Goal: Information Seeking & Learning: Learn about a topic

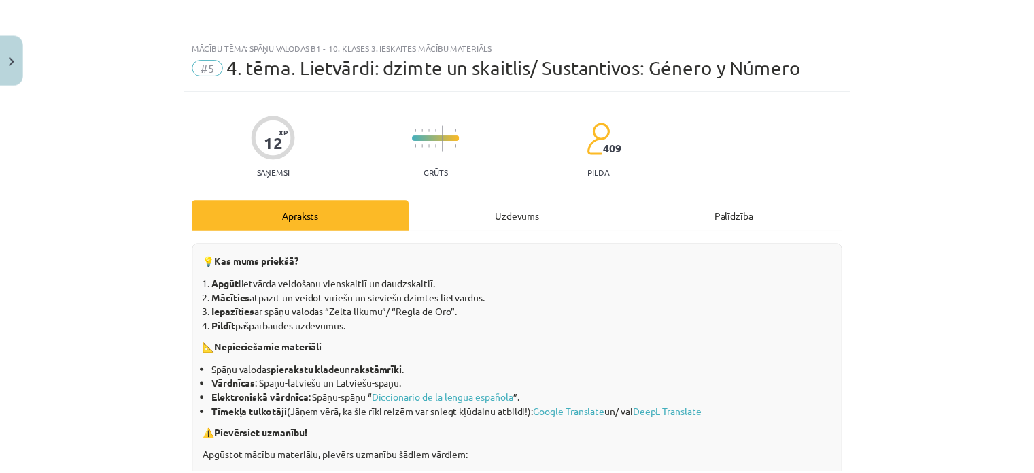
scroll to position [884, 0]
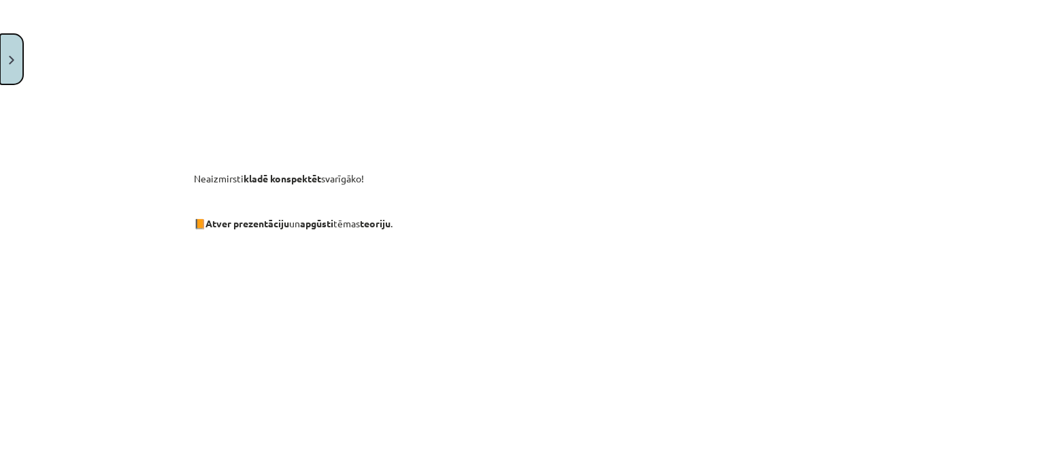
click at [5, 53] on button "Close" at bounding box center [11, 59] width 23 height 50
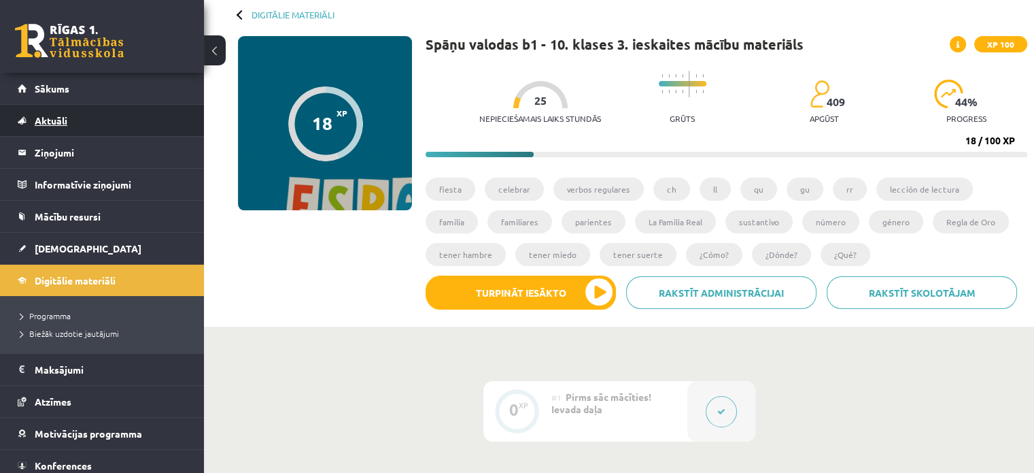
click at [51, 114] on link "Aktuāli" at bounding box center [102, 120] width 169 height 31
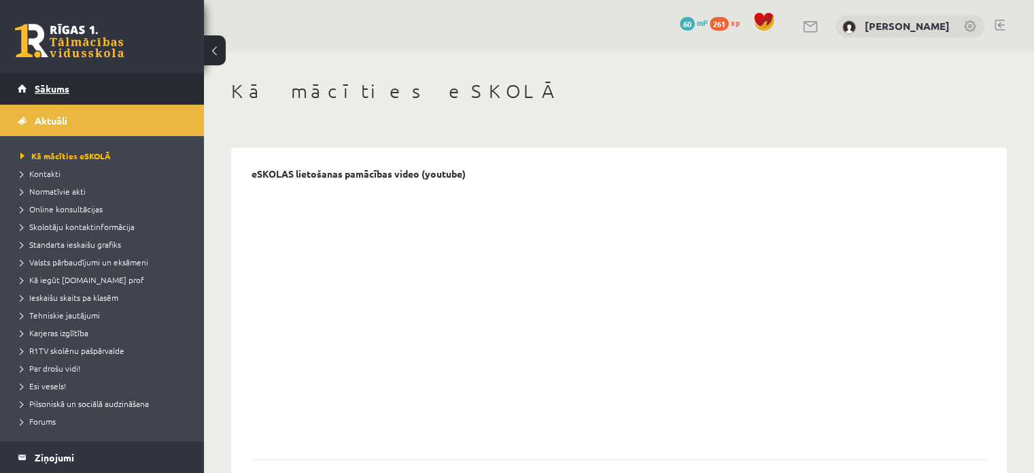
click at [46, 90] on span "Sākums" at bounding box center [52, 88] width 35 height 12
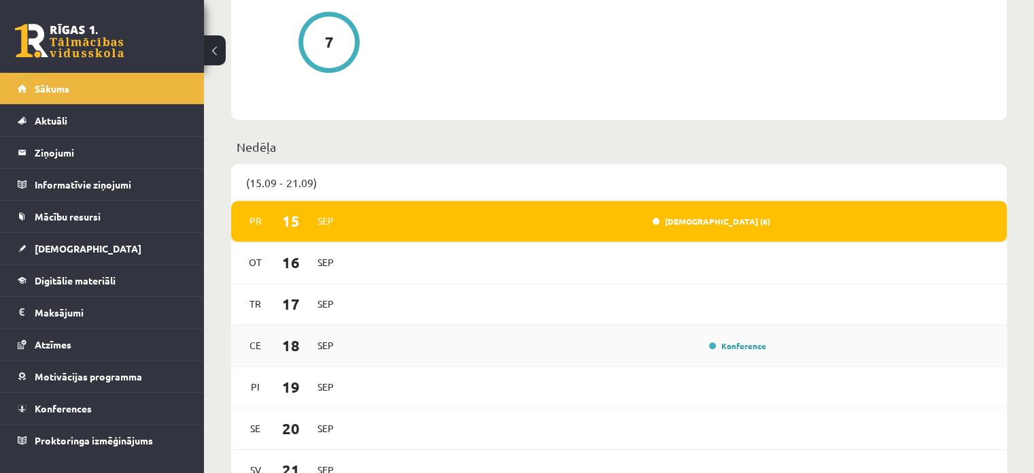
scroll to position [748, 0]
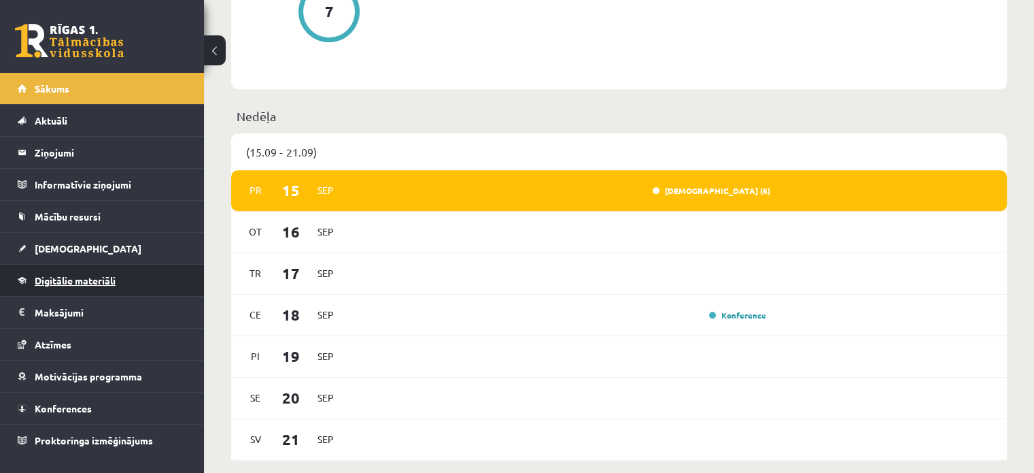
click at [49, 273] on link "Digitālie materiāli" at bounding box center [102, 280] width 169 height 31
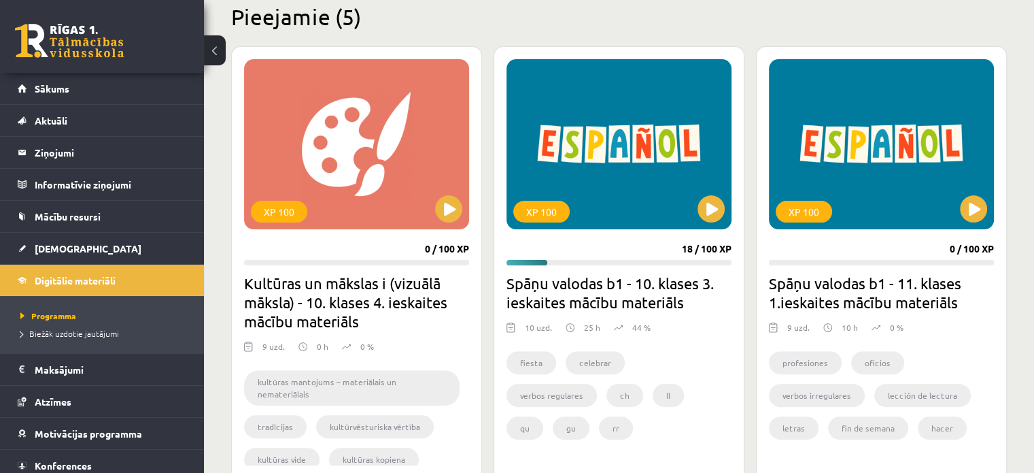
scroll to position [340, 0]
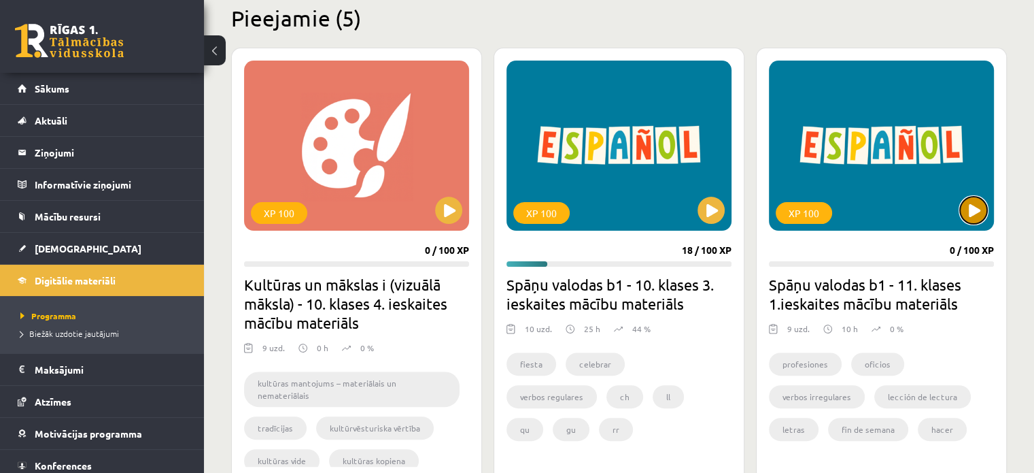
click at [971, 199] on button at bounding box center [973, 210] width 27 height 27
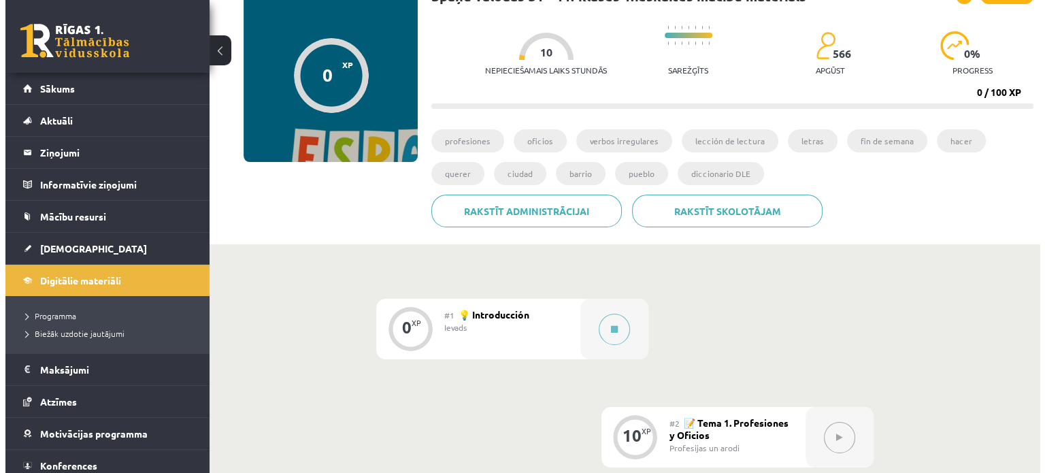
scroll to position [136, 0]
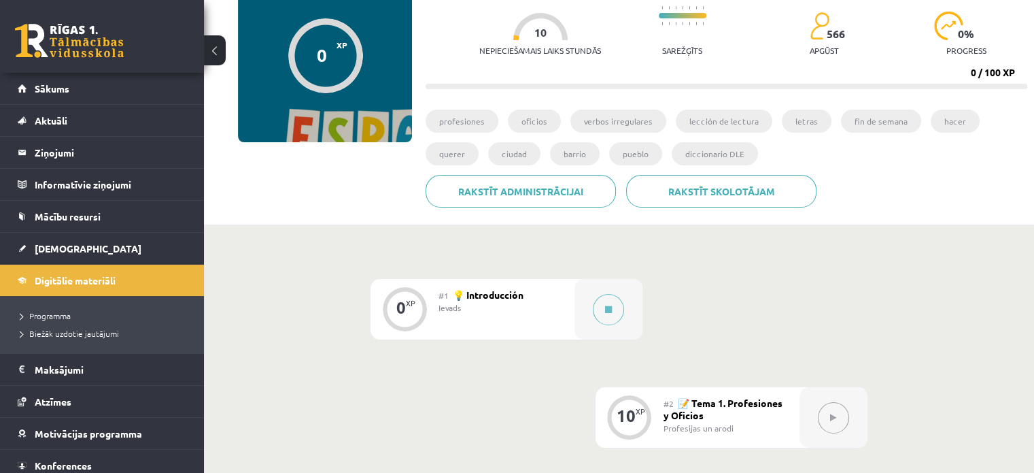
click at [517, 310] on div "Ievads" at bounding box center [502, 307] width 126 height 12
click at [476, 296] on span "💡 Introducción" at bounding box center [488, 294] width 71 height 12
click at [422, 303] on div "0 XP" at bounding box center [404, 307] width 41 height 41
click at [471, 317] on div "#1 💡 Introducción Ievads" at bounding box center [507, 309] width 136 height 61
click at [471, 301] on div "Ievads" at bounding box center [502, 307] width 126 height 12
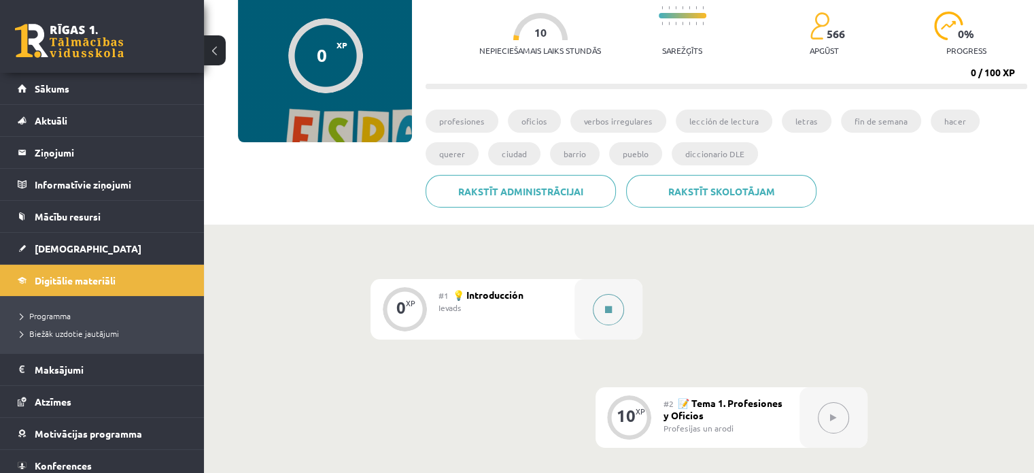
click at [588, 310] on div at bounding box center [609, 309] width 68 height 61
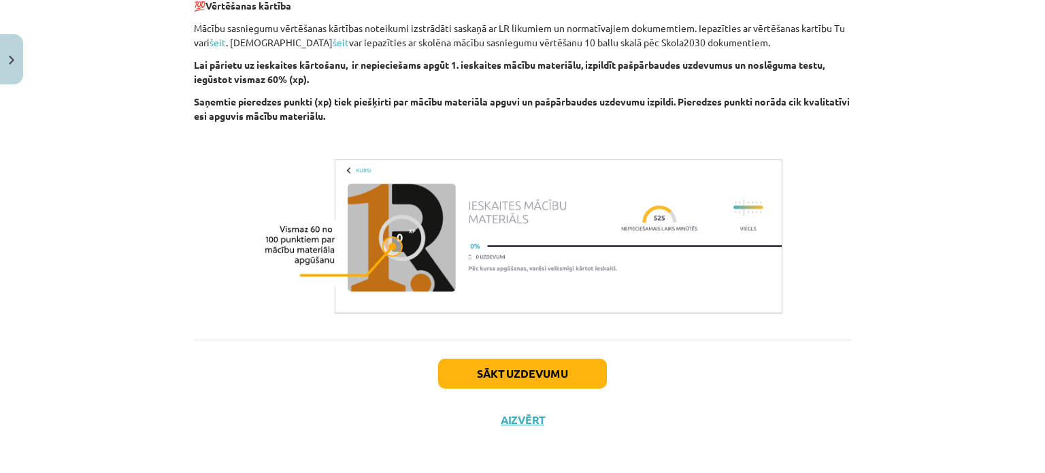
scroll to position [1121, 0]
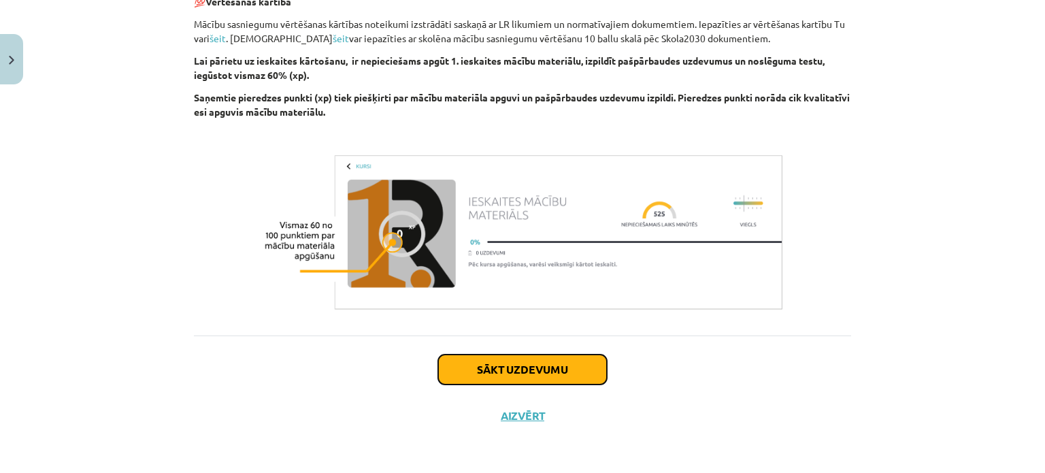
click at [515, 372] on button "Sākt uzdevumu" at bounding box center [522, 369] width 169 height 30
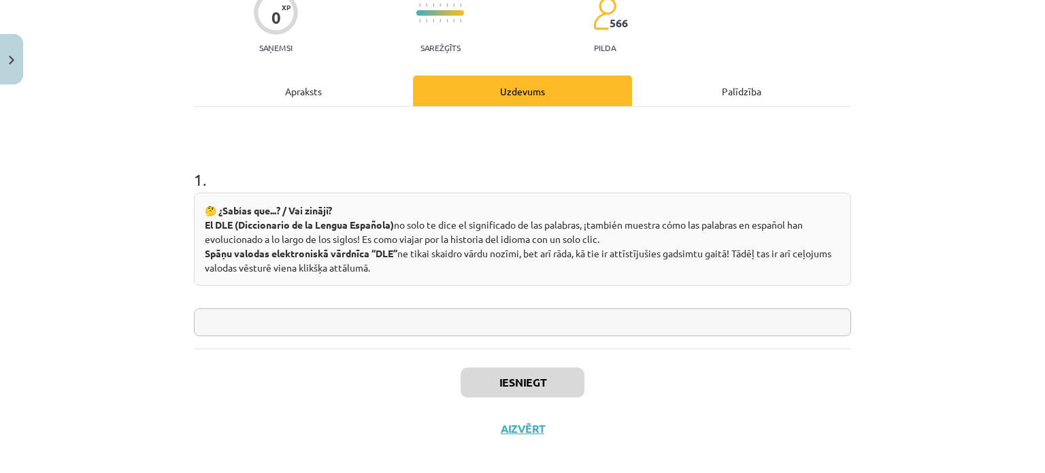
scroll to position [136, 0]
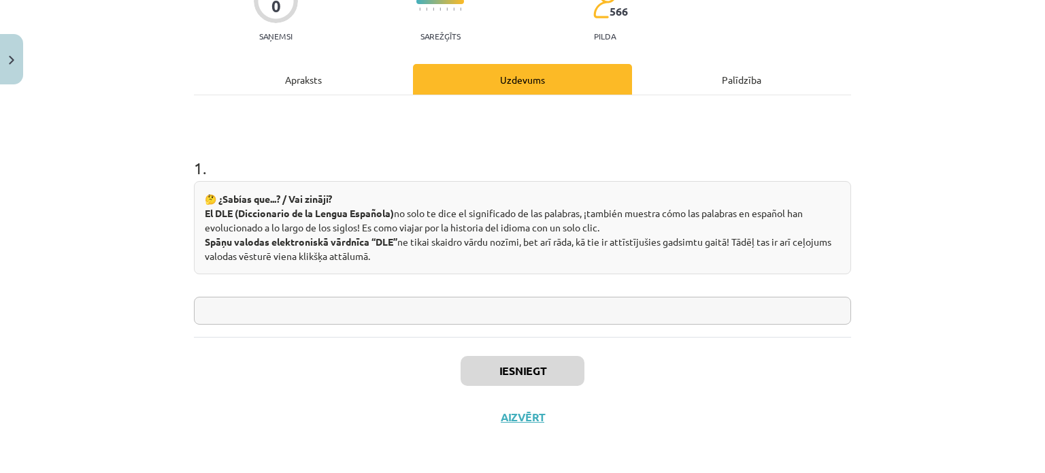
click at [407, 310] on input "text" at bounding box center [522, 311] width 657 height 28
type input "***"
click at [528, 379] on button "Iesniegt" at bounding box center [522, 371] width 124 height 30
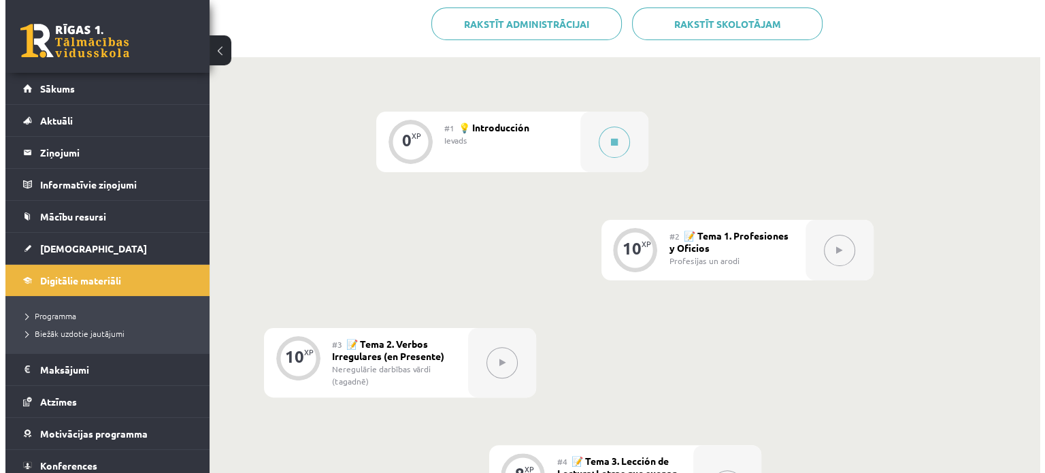
scroll to position [340, 0]
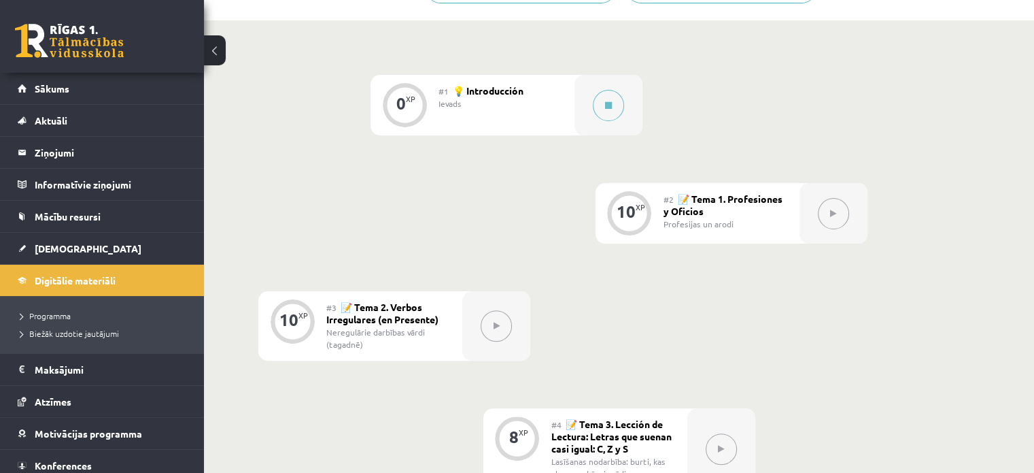
click at [720, 216] on div "#2 📝 Tema 1. Profesiones y Oficios Profesijas un arodi" at bounding box center [732, 213] width 136 height 61
click at [539, 108] on div "Ievads" at bounding box center [502, 103] width 126 height 12
click at [603, 111] on button at bounding box center [608, 105] width 31 height 31
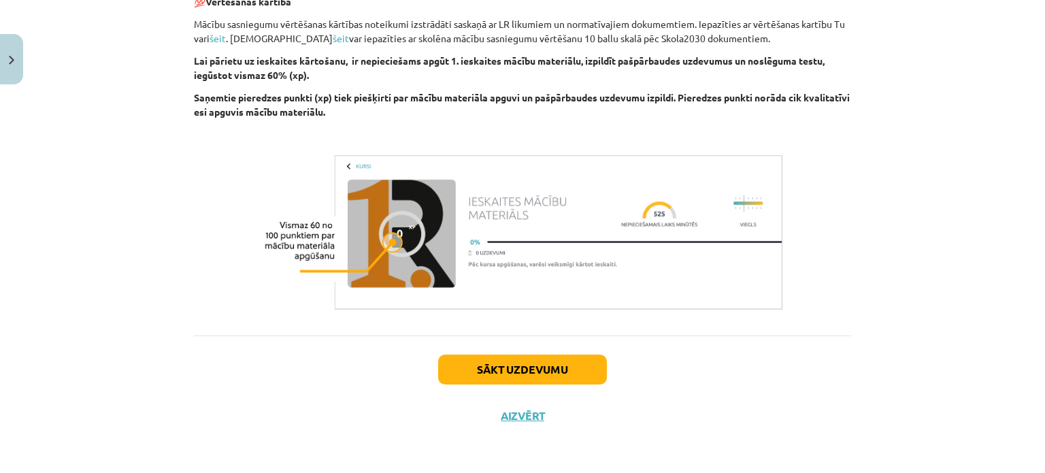
scroll to position [1121, 0]
click at [527, 357] on button "Sākt uzdevumu" at bounding box center [522, 369] width 169 height 30
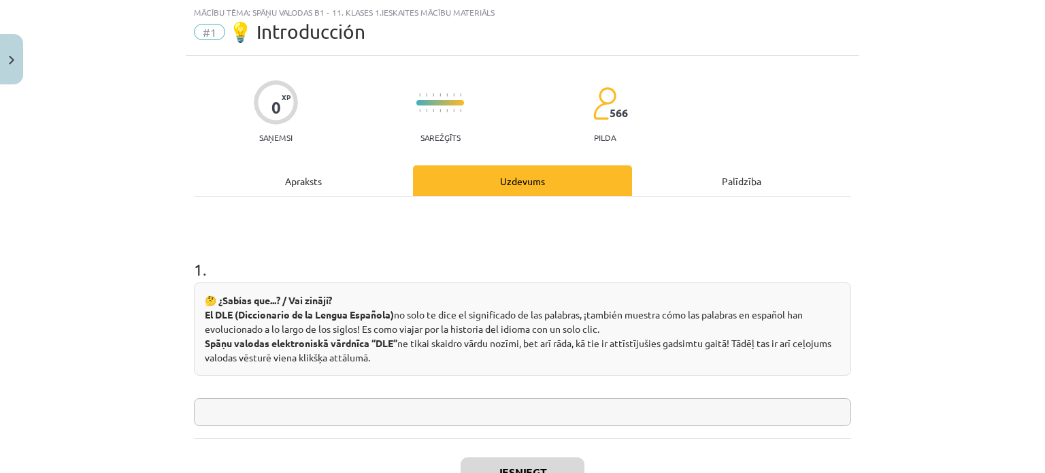
scroll to position [34, 0]
click at [425, 421] on input "text" at bounding box center [522, 413] width 657 height 28
type input "****"
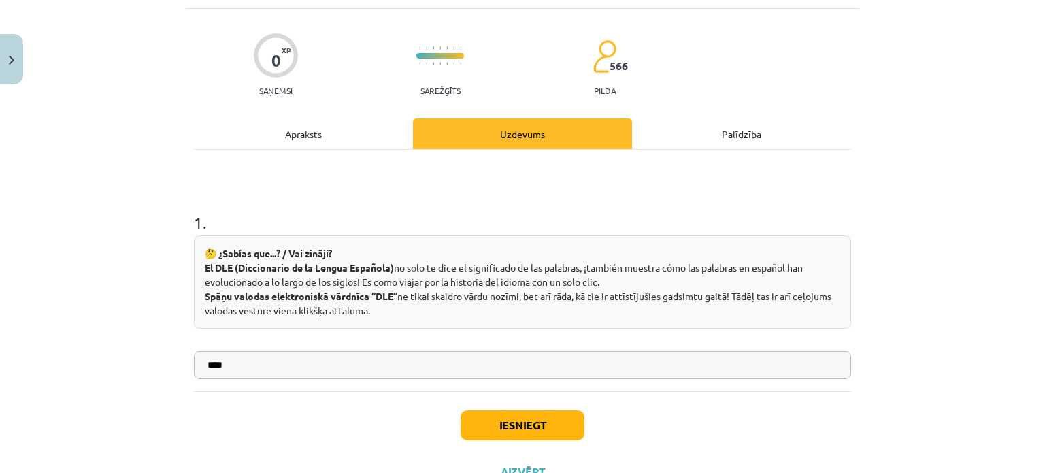
scroll to position [102, 0]
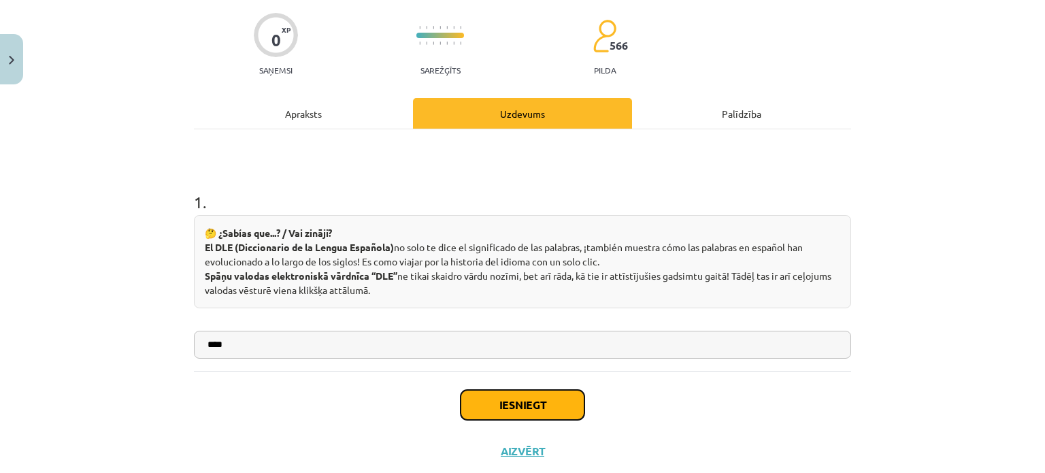
click at [494, 396] on button "Iesniegt" at bounding box center [522, 405] width 124 height 30
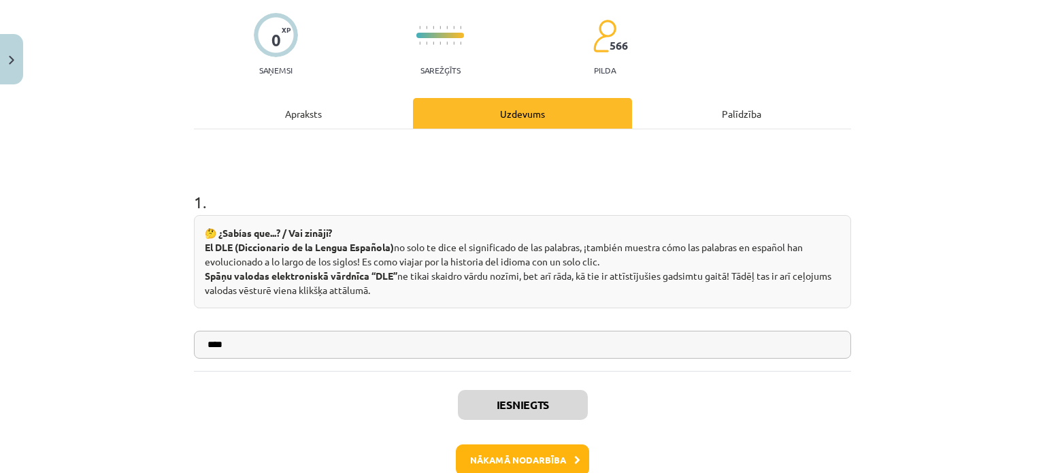
scroll to position [340, 0]
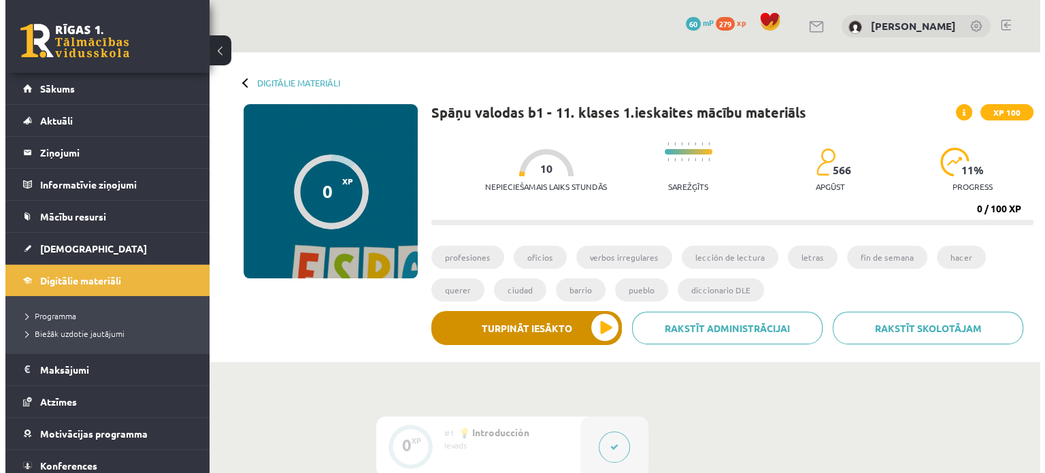
scroll to position [68, 0]
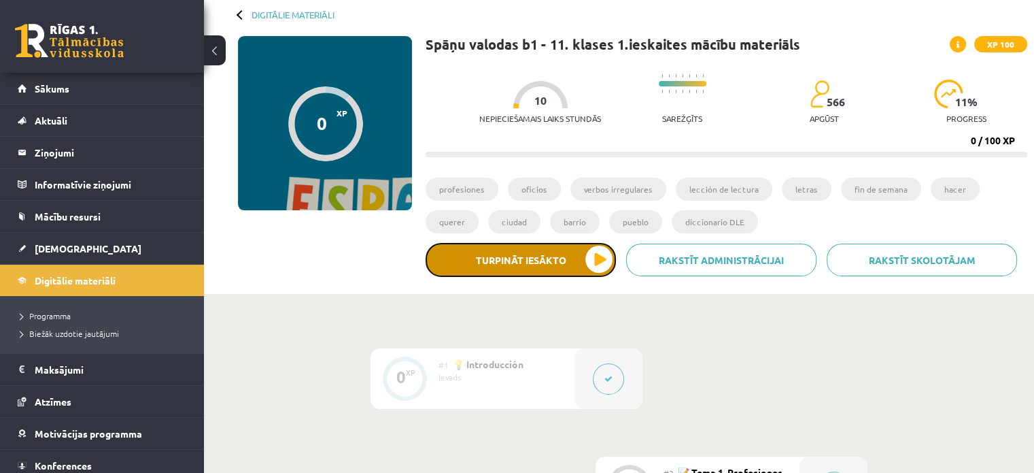
click at [523, 269] on button "Turpināt iesākto" at bounding box center [521, 260] width 190 height 34
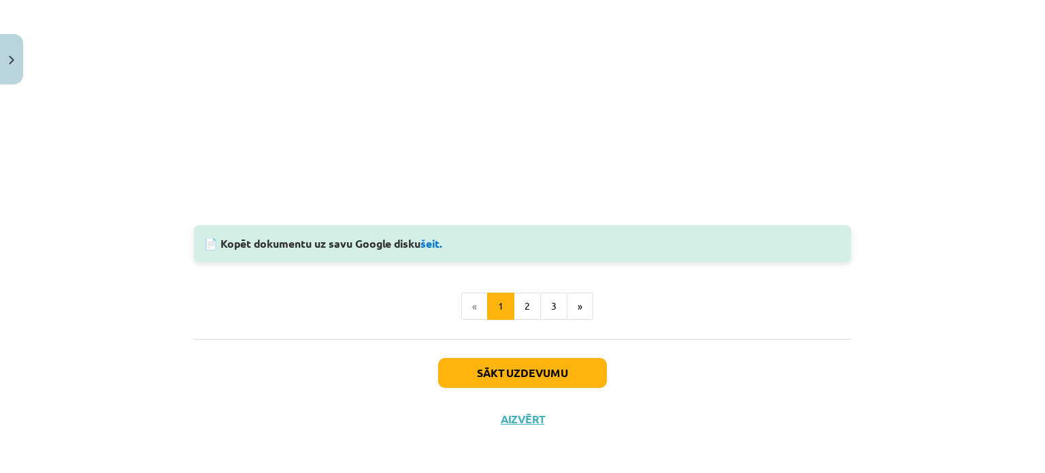
scroll to position [1499, 0]
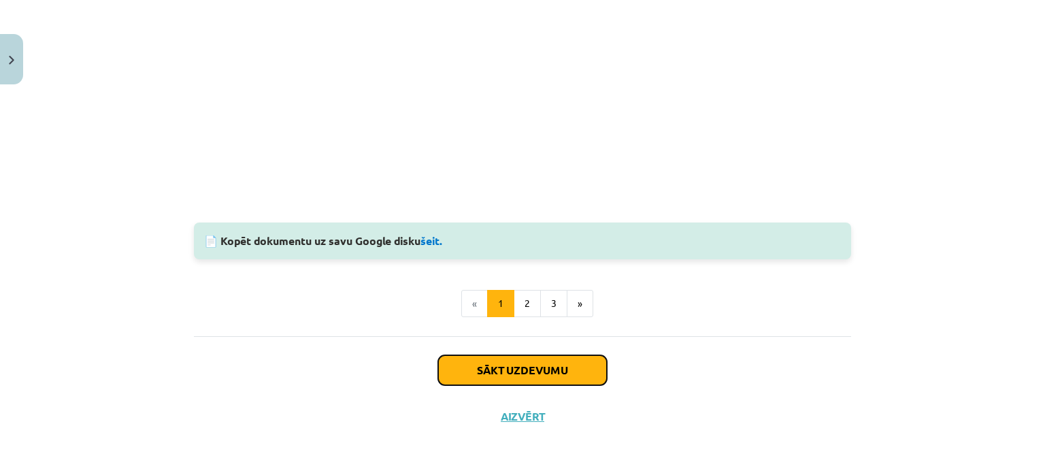
click at [516, 372] on button "Sākt uzdevumu" at bounding box center [522, 370] width 169 height 30
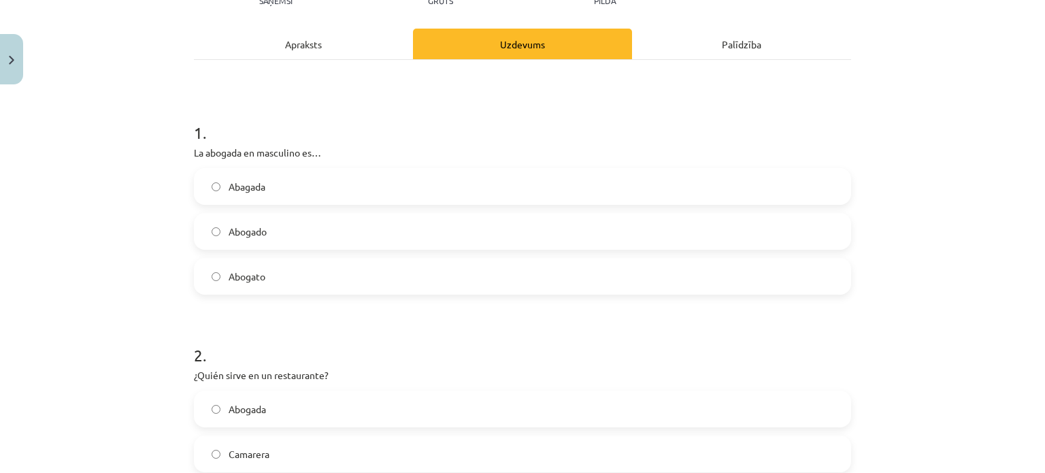
scroll to position [34, 0]
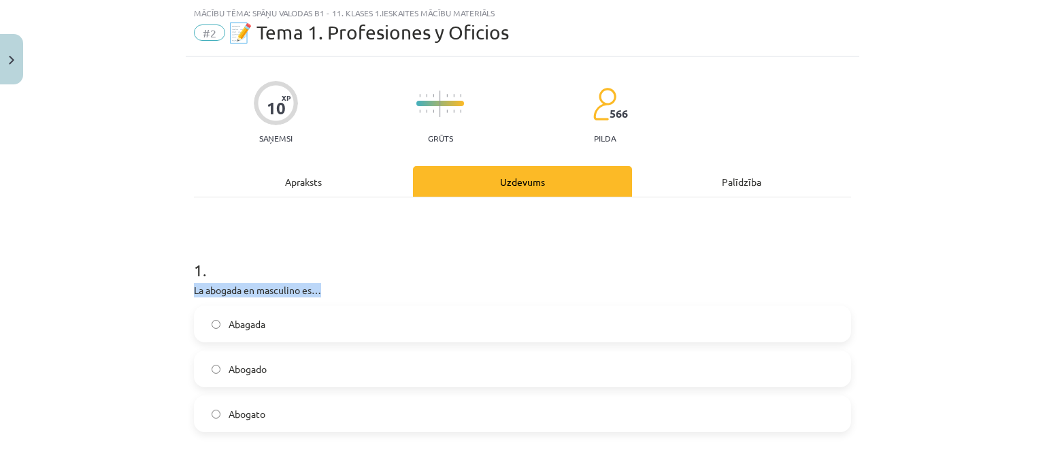
drag, startPoint x: 186, startPoint y: 285, endPoint x: 318, endPoint y: 291, distance: 132.8
copy p "La abogada en masculino es…"
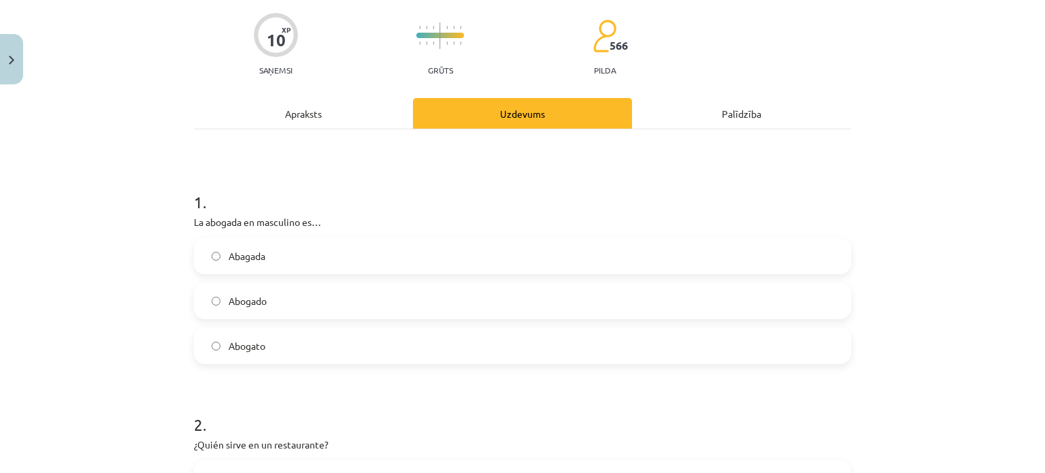
click at [319, 299] on label "Abogado" at bounding box center [522, 301] width 654 height 34
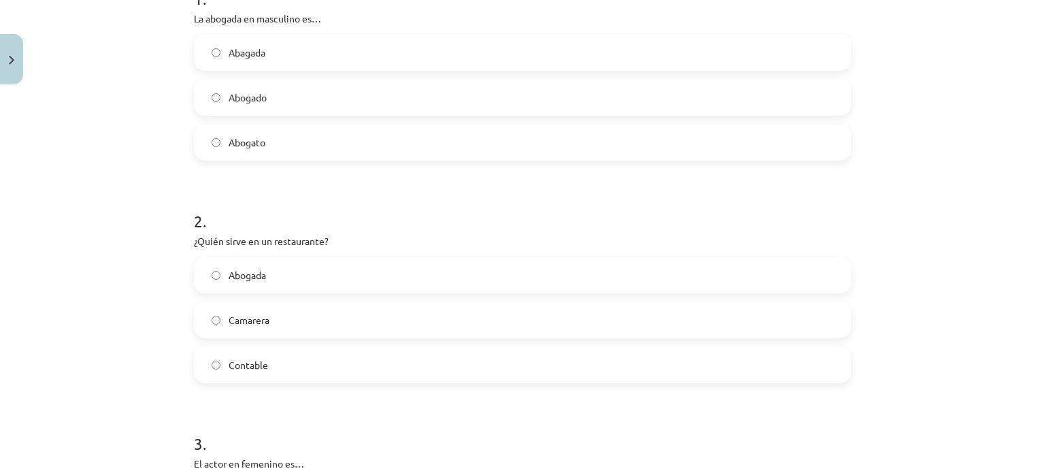
scroll to position [306, 0]
drag, startPoint x: 182, startPoint y: 237, endPoint x: 375, endPoint y: 237, distance: 193.1
copy p "¿Quién sirve en un restaurante?"
drag, startPoint x: 177, startPoint y: 209, endPoint x: 175, endPoint y: 240, distance: 31.4
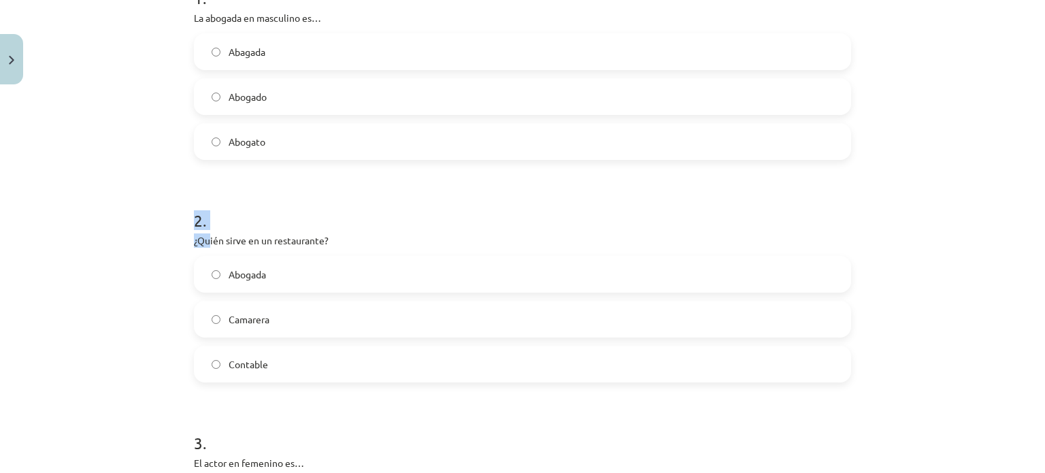
click at [196, 242] on div "Mācību tēma: Spāņu valodas b1 - 11. klases 1.ieskaites mācību materiāls #2 📝 Te…" at bounding box center [522, 236] width 1045 height 473
click at [139, 239] on div "Mācību tēma: Spāņu valodas b1 - 11. klases 1.ieskaites mācību materiāls #2 📝 Te…" at bounding box center [522, 236] width 1045 height 473
click at [282, 364] on label "Contable" at bounding box center [522, 364] width 654 height 34
click at [117, 242] on div "Mācību tēma: Spāņu valodas b1 - 11. klases 1.ieskaites mācību materiāls #2 📝 Te…" at bounding box center [522, 236] width 1045 height 473
drag, startPoint x: 166, startPoint y: 232, endPoint x: 309, endPoint y: 364, distance: 194.9
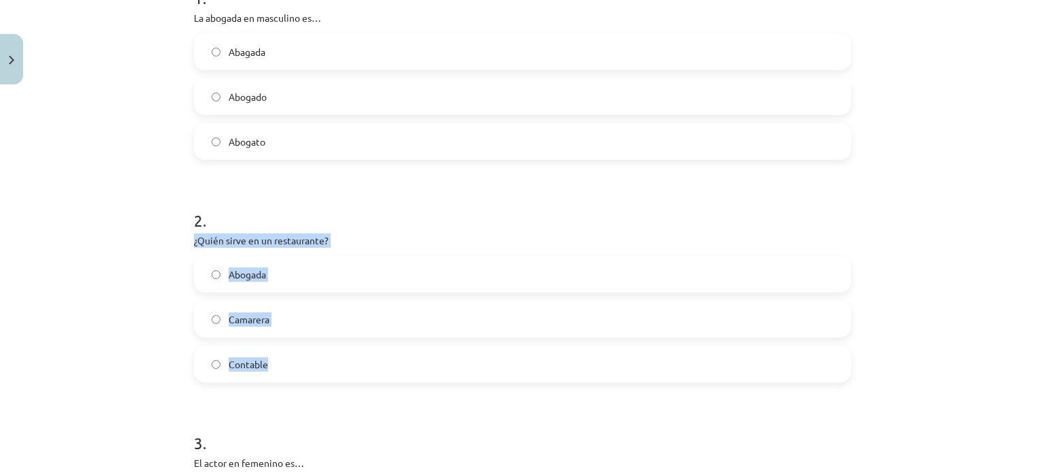
click at [309, 364] on div "Mācību tēma: Spāņu valodas b1 - 11. klases 1.ieskaites mācību materiāls #2 📝 Te…" at bounding box center [522, 236] width 1045 height 473
copy div "¿Quién sirve en un restaurante? Abogada Camarera Contable"
click at [126, 266] on div "Mācību tēma: Spāņu valodas b1 - 11. klases 1.ieskaites mācību materiāls #2 📝 Te…" at bounding box center [522, 236] width 1045 height 473
click at [283, 328] on label "Camarera" at bounding box center [522, 319] width 654 height 34
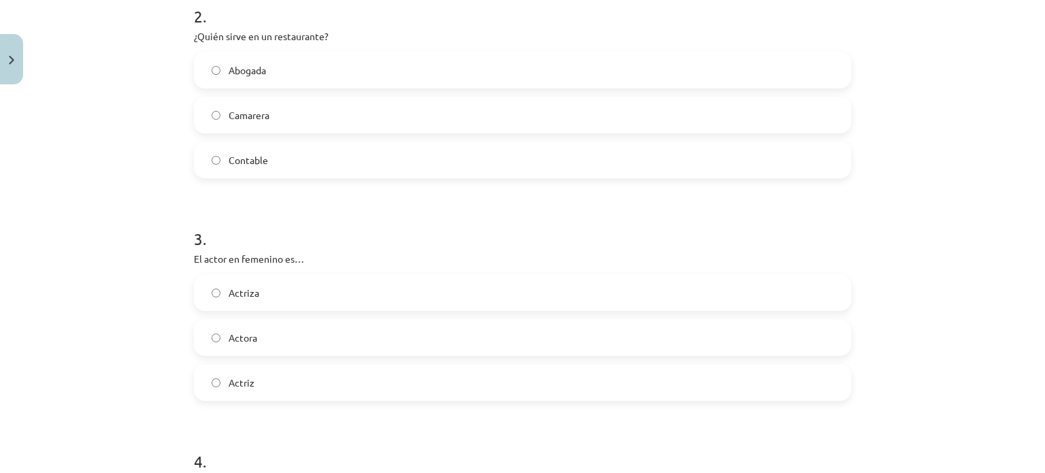
scroll to position [646, 0]
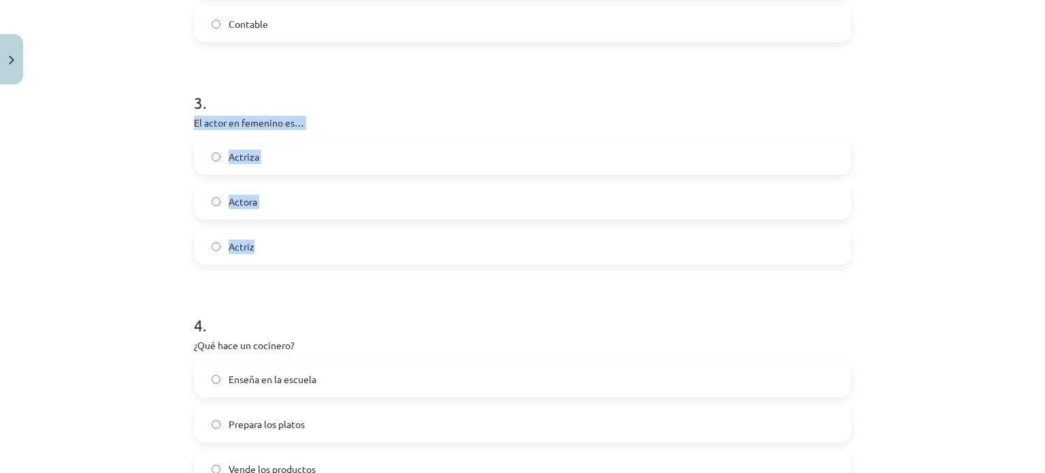
drag, startPoint x: 182, startPoint y: 122, endPoint x: 302, endPoint y: 236, distance: 166.0
click at [302, 236] on div "Mācību tēma: Spāņu valodas b1 - 11. klases 1.ieskaites mācību materiāls #2 📝 Te…" at bounding box center [522, 236] width 1045 height 473
copy div "El actor en femenino es… Actriza Actora Actriz"
click at [280, 301] on h1 "4 ." at bounding box center [522, 313] width 657 height 42
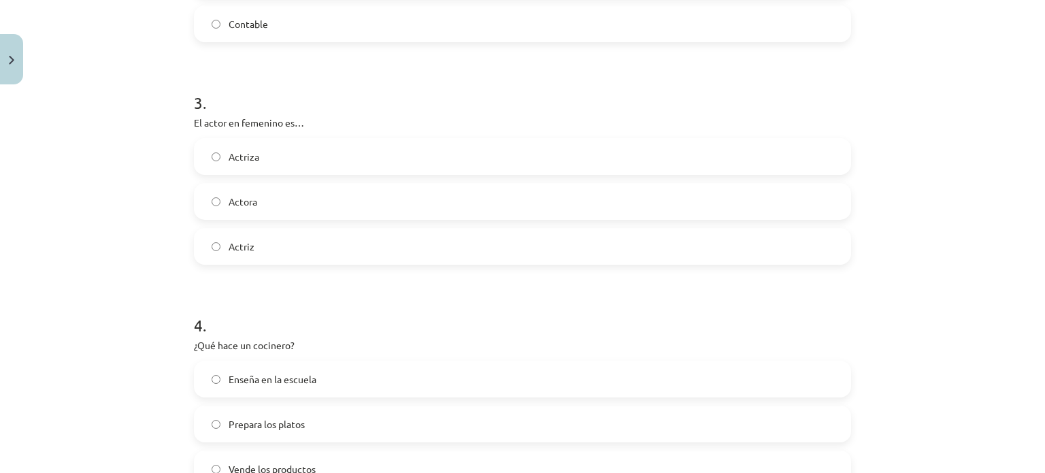
click at [276, 239] on label "Actriz" at bounding box center [522, 246] width 654 height 34
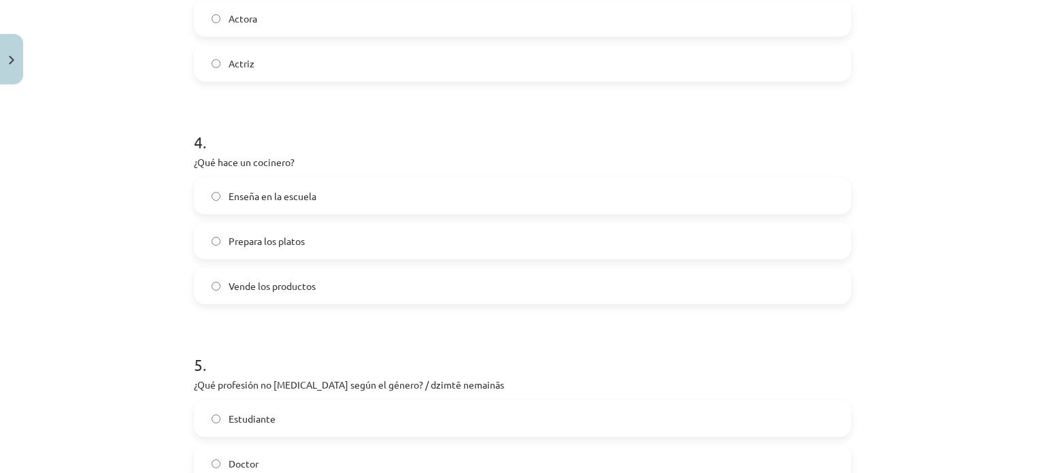
scroll to position [850, 0]
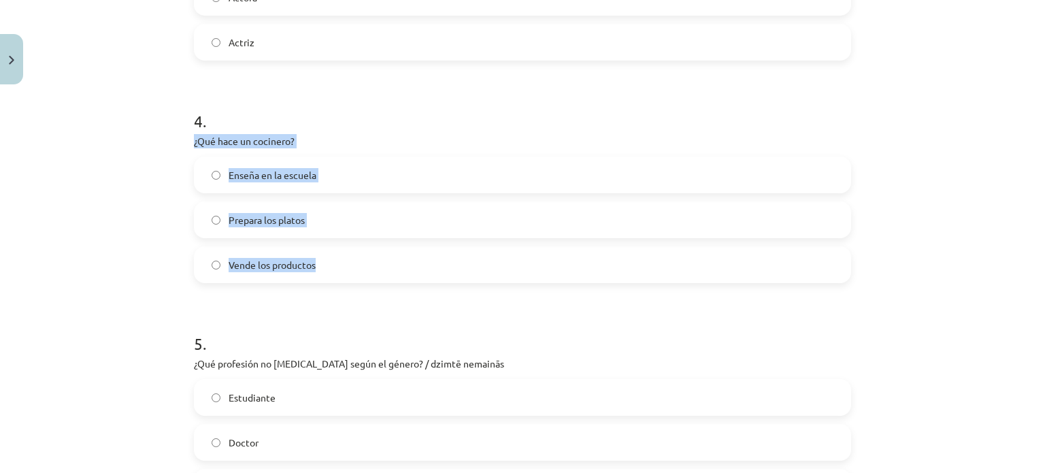
drag, startPoint x: 185, startPoint y: 139, endPoint x: 365, endPoint y: 254, distance: 212.8
copy div "¿Qué hace un cocinero? Enseña en la escuela Prepara los platos Vende los produc…"
click at [92, 222] on div "Mācību tēma: Spāņu valodas b1 - 11. klases 1.ieskaites mācību materiāls #2 📝 Te…" at bounding box center [522, 236] width 1045 height 473
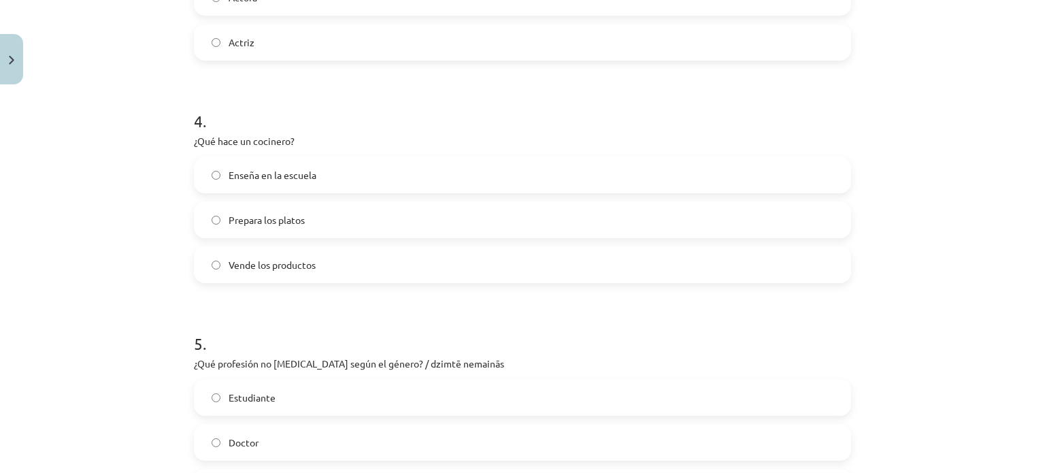
click at [297, 229] on label "Prepara los platos" at bounding box center [522, 220] width 654 height 34
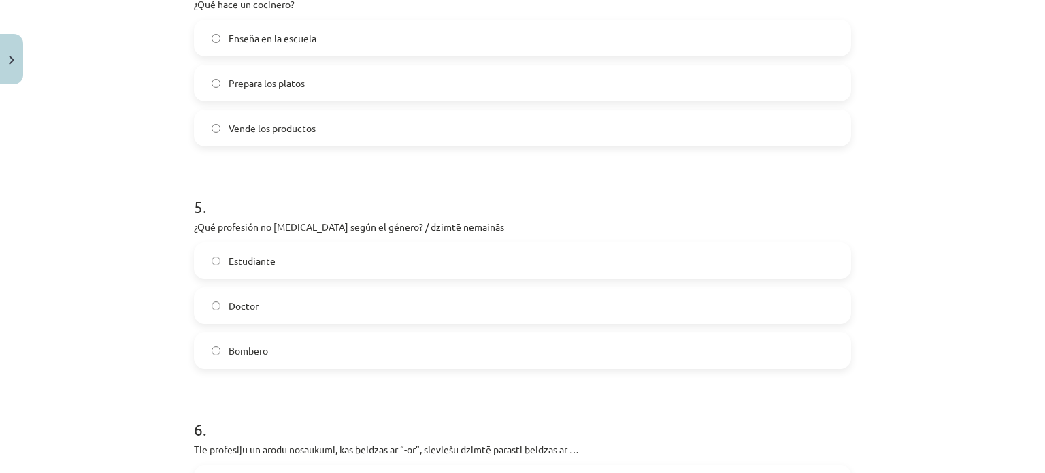
scroll to position [1054, 0]
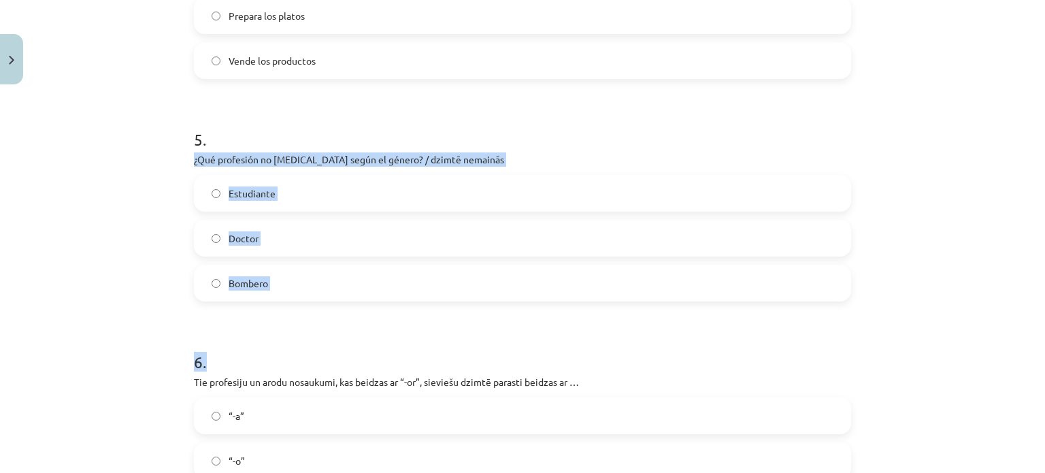
drag, startPoint x: 175, startPoint y: 150, endPoint x: 332, endPoint y: 301, distance: 217.4
click at [332, 301] on div "Mācību tēma: Spāņu valodas b1 - 11. klases 1.ieskaites mācību materiāls #2 📝 Te…" at bounding box center [522, 236] width 1045 height 473
click at [79, 223] on div "Mācību tēma: Spāņu valodas b1 - 11. klases 1.ieskaites mācību materiāls #2 📝 Te…" at bounding box center [522, 236] width 1045 height 473
click at [163, 157] on div "Mācību tēma: Spāņu valodas b1 - 11. klases 1.ieskaites mācību materiāls #2 📝 Te…" at bounding box center [522, 236] width 1045 height 473
drag, startPoint x: 163, startPoint y: 156, endPoint x: 265, endPoint y: 290, distance: 168.5
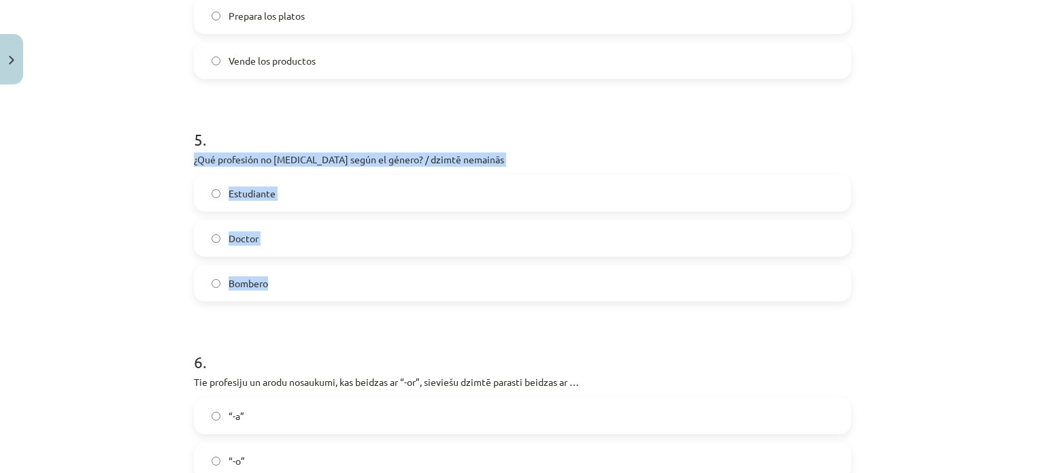
click at [265, 290] on div "Mācību tēma: Spāņu valodas b1 - 11. klases 1.ieskaites mācību materiāls #2 📝 Te…" at bounding box center [522, 236] width 1045 height 473
copy div "¿Qué profesión no [MEDICAL_DATA] según el género? / dzimtē nemainās Estudiante …"
click at [80, 255] on div "Mācību tēma: Spāņu valodas b1 - 11. klases 1.ieskaites mācību materiāls #2 📝 Te…" at bounding box center [522, 236] width 1045 height 473
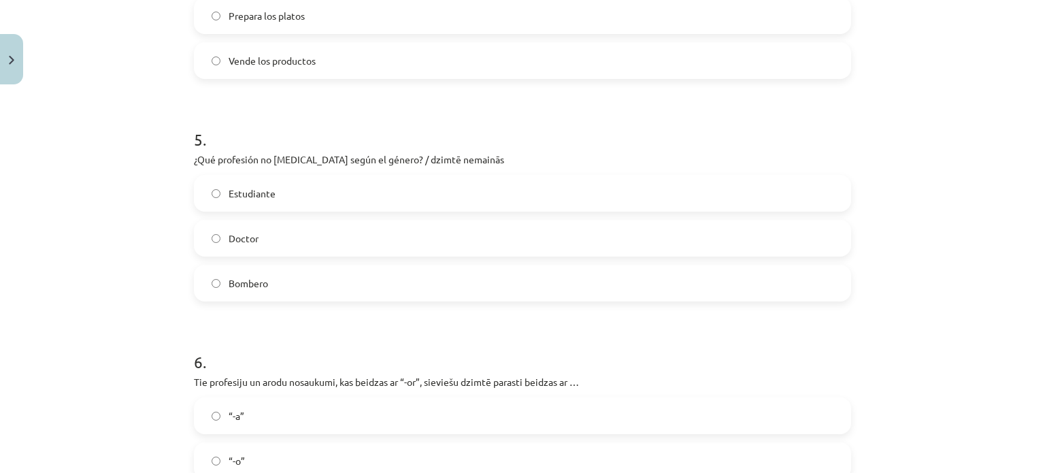
click at [269, 279] on label "Bombero" at bounding box center [522, 283] width 654 height 34
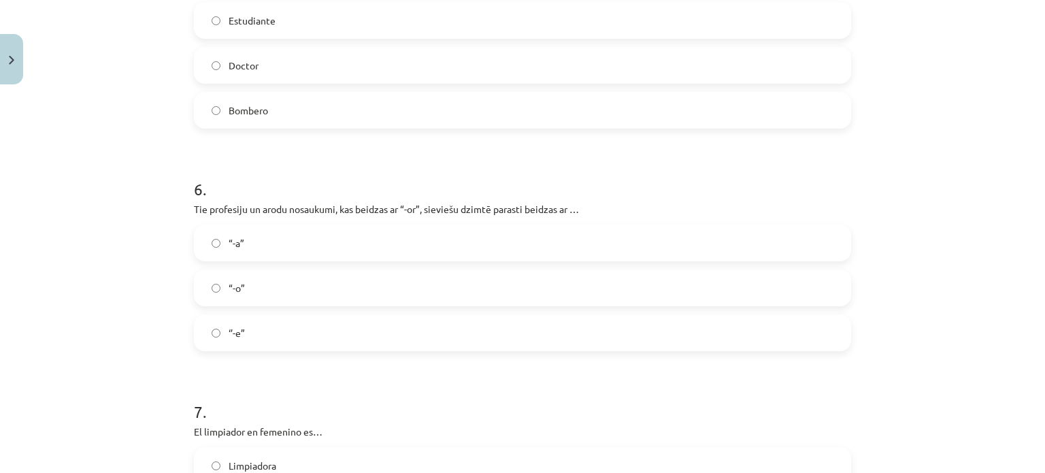
scroll to position [1258, 0]
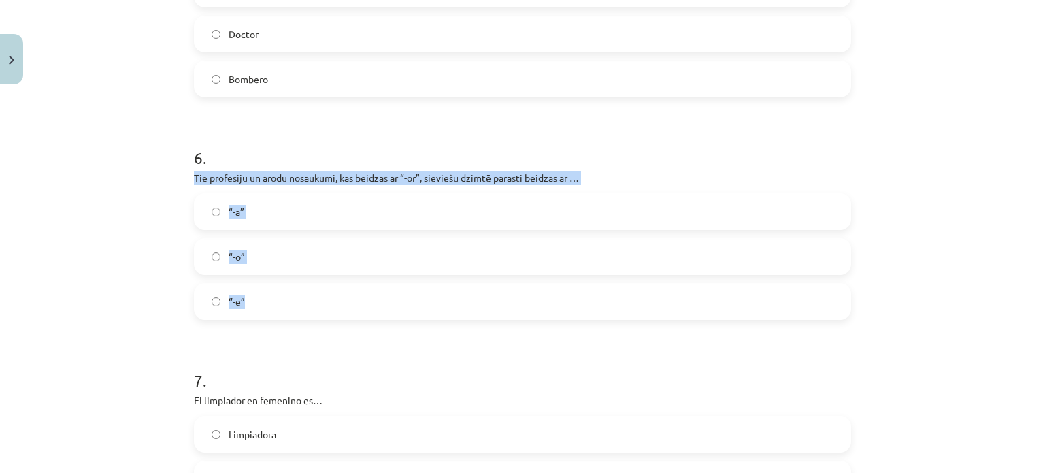
drag, startPoint x: 184, startPoint y: 173, endPoint x: 272, endPoint y: 280, distance: 138.1
click at [272, 280] on div "10 XP Saņemsi Grūts 566 pilda Apraksts Uzdevums Palīdzība 1 . La abogada en mas…" at bounding box center [522, 82] width 673 height 2501
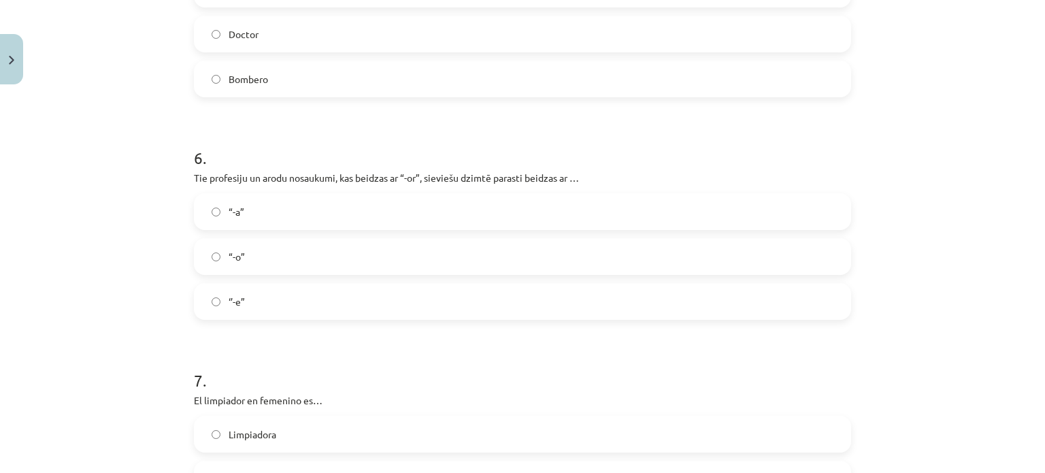
drag, startPoint x: 637, startPoint y: 79, endPoint x: 494, endPoint y: 136, distance: 153.8
click at [635, 83] on label "Bombero" at bounding box center [522, 79] width 654 height 34
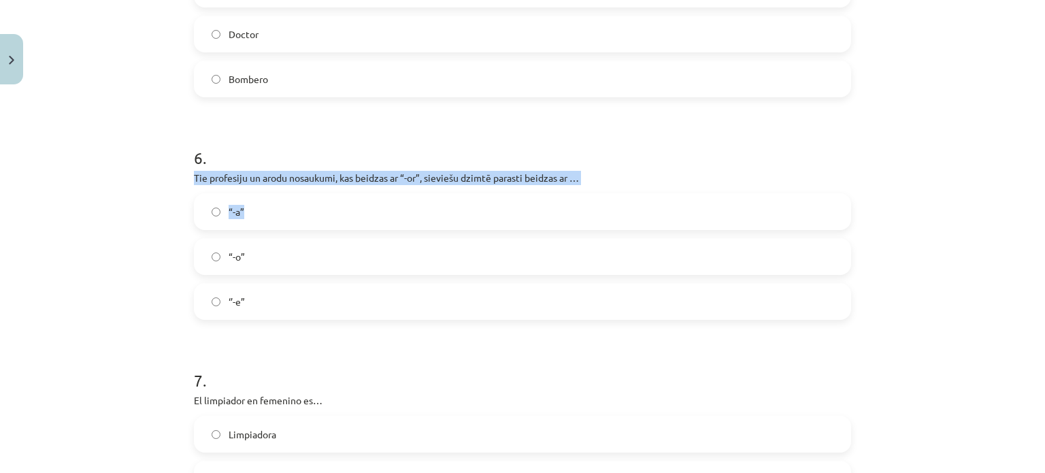
drag, startPoint x: 154, startPoint y: 177, endPoint x: 649, endPoint y: 189, distance: 495.2
click at [649, 189] on div "Mācību tēma: Spāņu valodas b1 - 11. klases 1.ieskaites mācību materiāls #2 📝 Te…" at bounding box center [522, 236] width 1045 height 473
copy div "Tie profesiju un [PERSON_NAME] nosaukumi, kas beidzas ar “-or”, sieviešu dzimtē…"
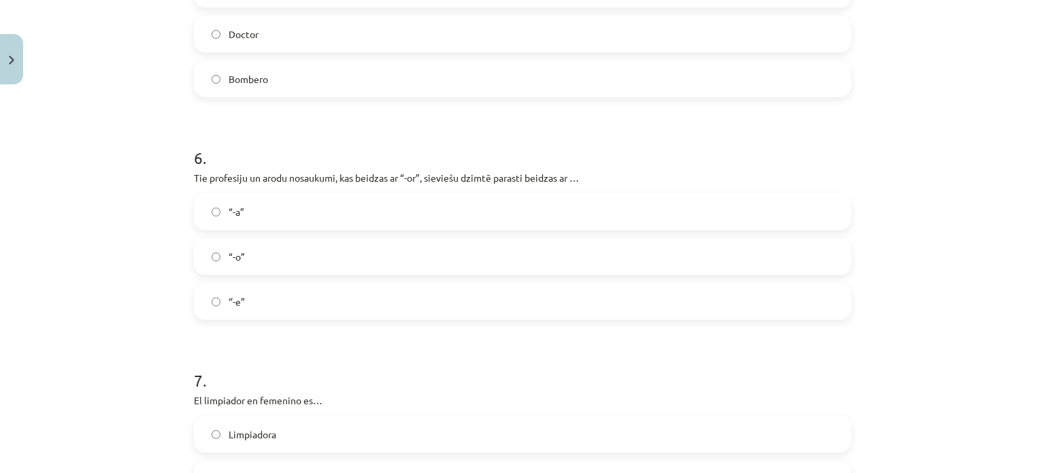
click at [63, 122] on div "Mācību tēma: Spāņu valodas b1 - 11. klases 1.ieskaites mācību materiāls #2 📝 Te…" at bounding box center [522, 236] width 1045 height 473
click at [269, 200] on label "“-a”" at bounding box center [522, 212] width 654 height 34
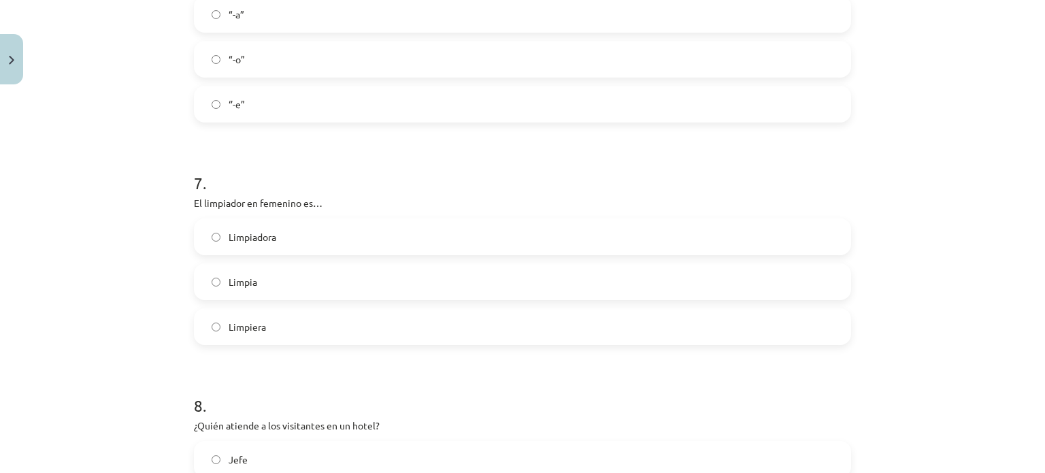
scroll to position [1462, 0]
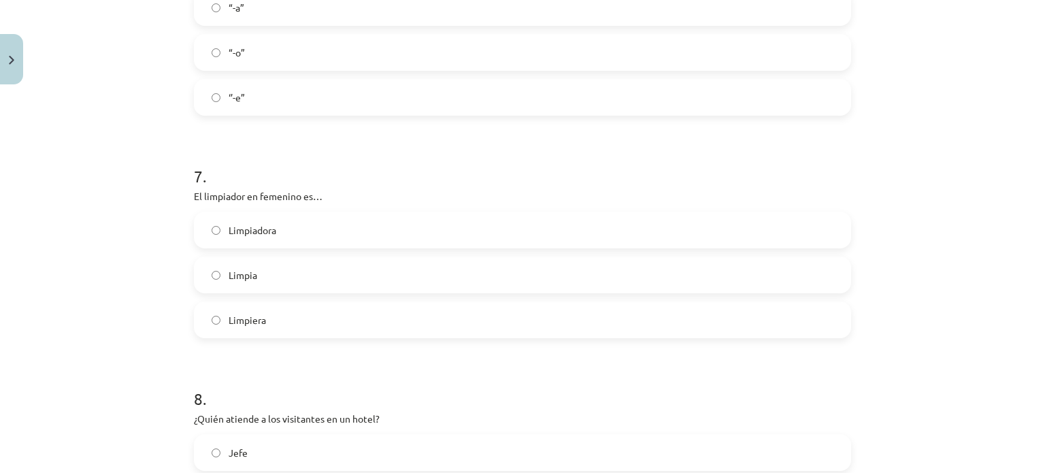
drag, startPoint x: 172, startPoint y: 195, endPoint x: 364, endPoint y: 187, distance: 191.9
click at [364, 187] on div "Mācību tēma: Spāņu valodas b1 - 11. klases 1.ieskaites mācību materiāls #2 📝 Te…" at bounding box center [522, 236] width 1045 height 473
copy p "El limpiador en femenino es…"
click at [319, 229] on label "Limpiadora" at bounding box center [522, 230] width 654 height 34
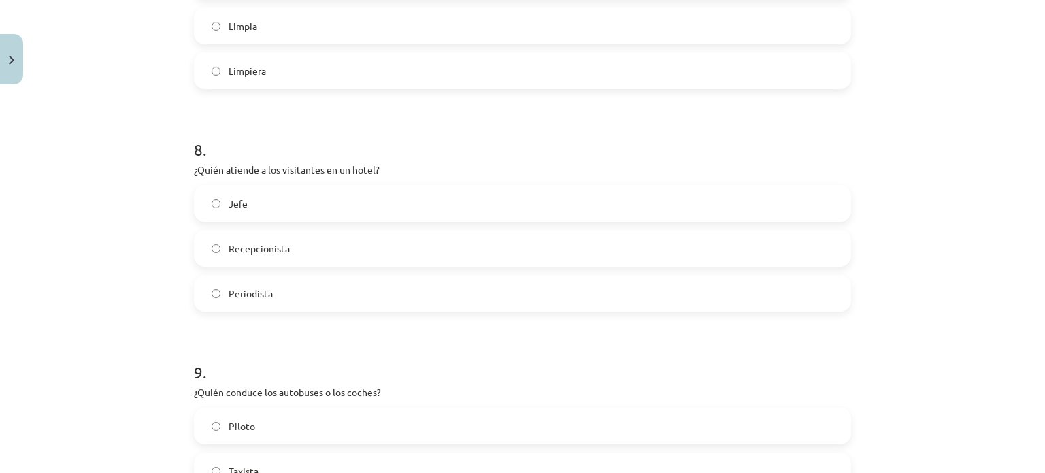
scroll to position [1734, 0]
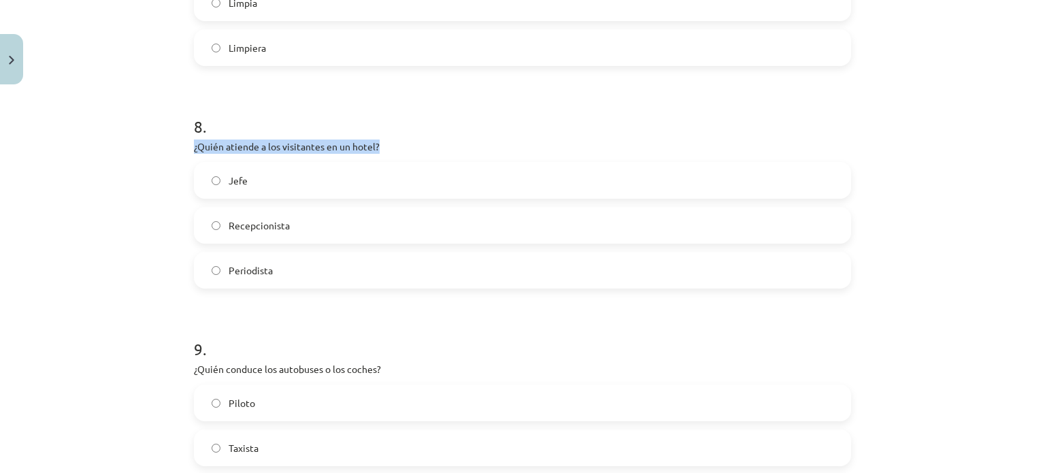
drag, startPoint x: 180, startPoint y: 141, endPoint x: 485, endPoint y: 141, distance: 304.7
copy p "¿Quién atiende a los visitantes en un hotel?"
click at [269, 223] on span "Recepcionista" at bounding box center [259, 225] width 61 height 14
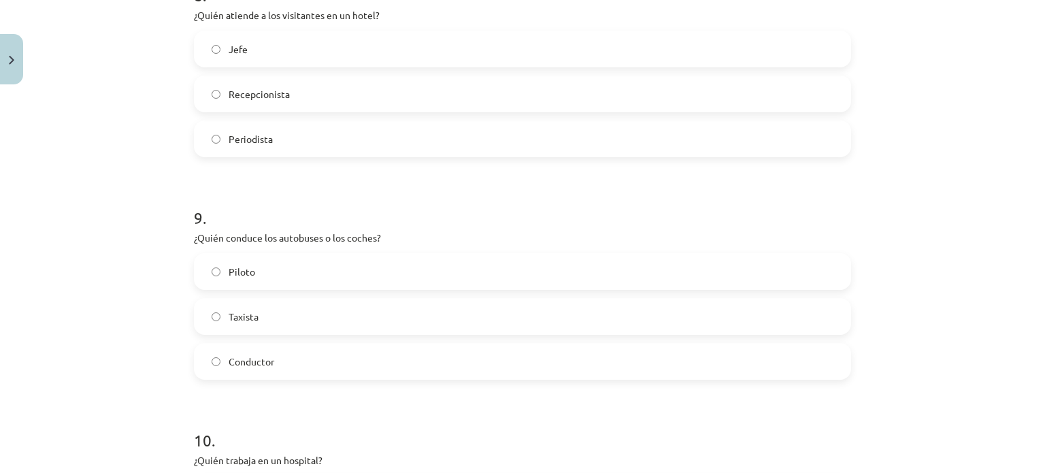
scroll to position [1870, 0]
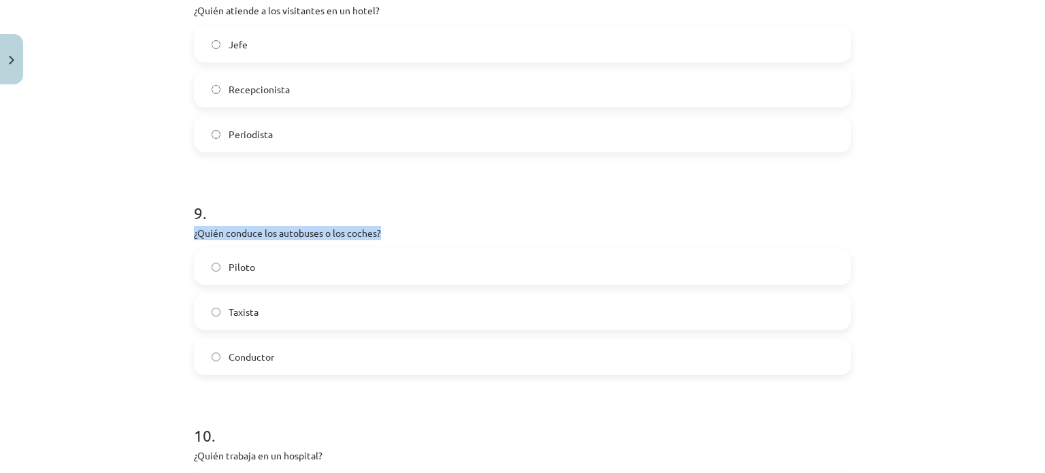
drag, startPoint x: 449, startPoint y: 210, endPoint x: 469, endPoint y: 231, distance: 28.9
click at [469, 231] on div "Mācību tēma: Spāņu valodas b1 - 11. klases 1.ieskaites mācību materiāls #2 📝 Te…" at bounding box center [522, 236] width 1045 height 473
drag, startPoint x: 338, startPoint y: 350, endPoint x: 234, endPoint y: 315, distance: 109.7
click at [338, 350] on label "Conductor" at bounding box center [522, 356] width 654 height 34
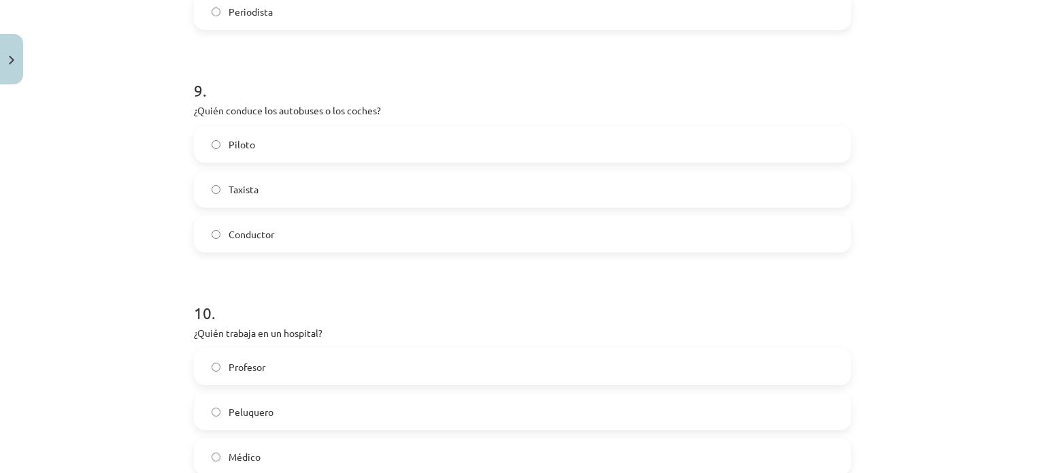
scroll to position [2074, 0]
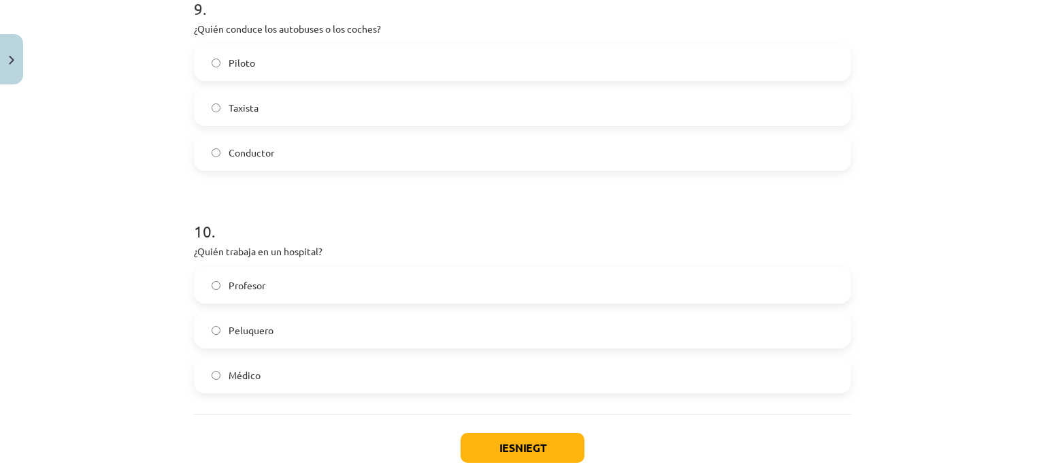
click at [286, 365] on label "Médico" at bounding box center [522, 375] width 654 height 34
click at [509, 443] on button "Iesniegt" at bounding box center [522, 448] width 124 height 30
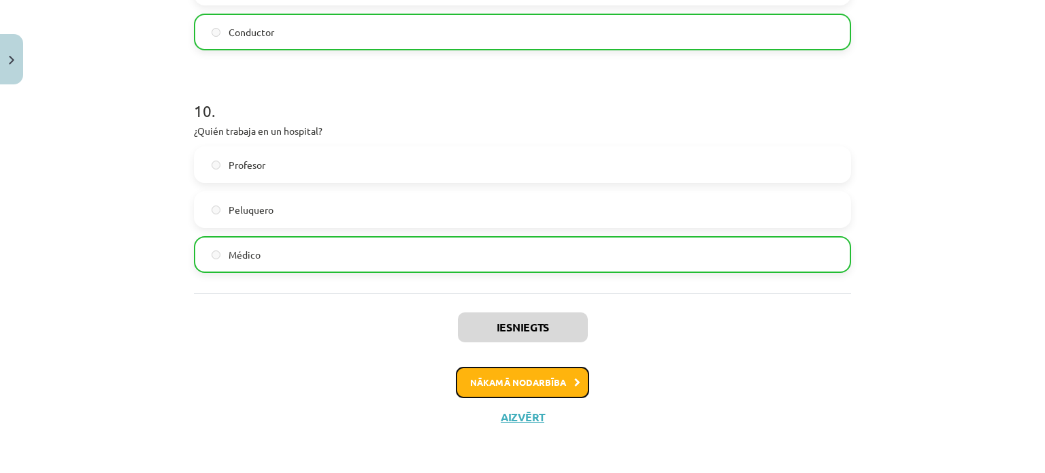
click at [574, 378] on icon at bounding box center [577, 382] width 6 height 9
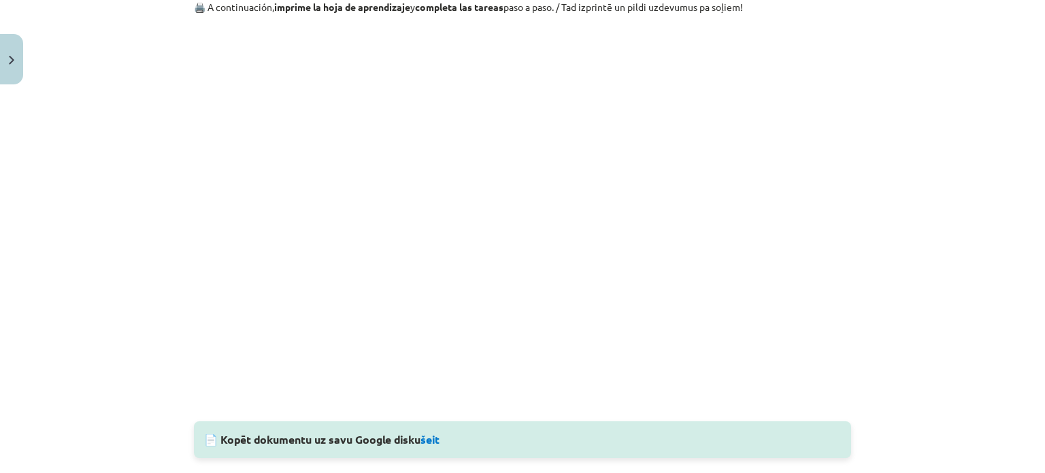
scroll to position [1456, 0]
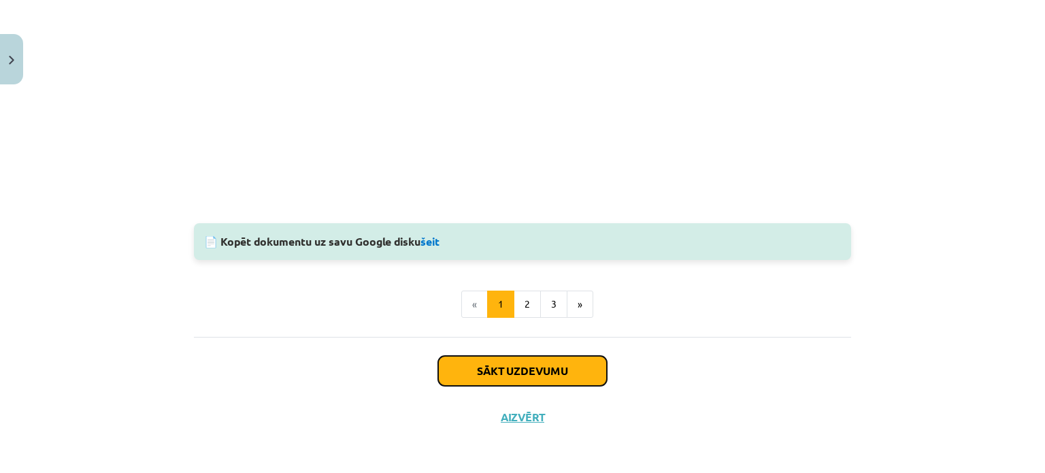
click at [561, 366] on button "Sākt uzdevumu" at bounding box center [522, 371] width 169 height 30
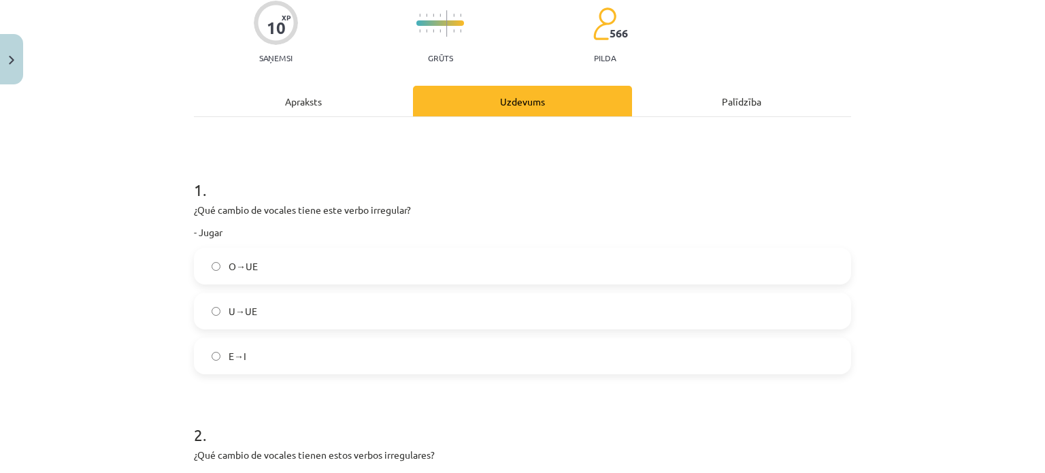
scroll to position [34, 0]
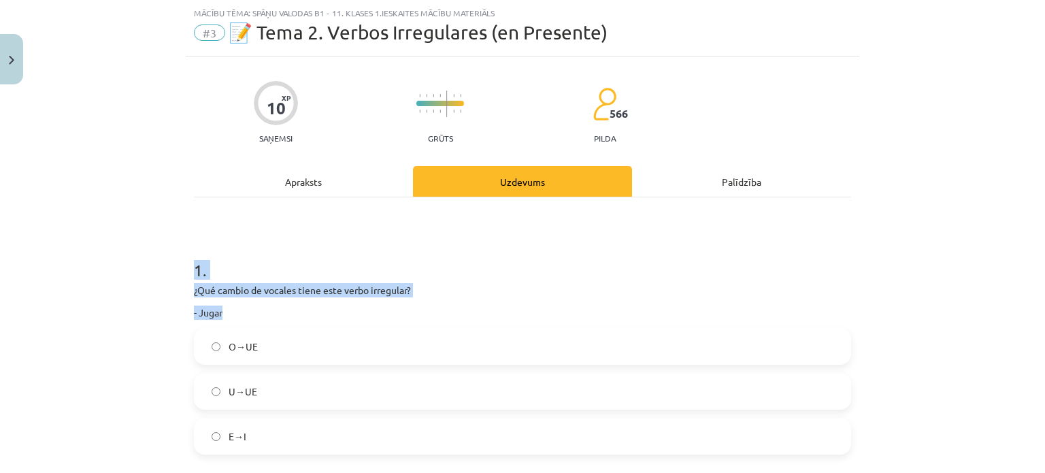
drag, startPoint x: 163, startPoint y: 273, endPoint x: 226, endPoint y: 303, distance: 69.7
click at [226, 303] on div "Mācību tēma: Spāņu valodas b1 - 11. klases 1.ieskaites mācību materiāls #3 📝 Te…" at bounding box center [522, 236] width 1045 height 473
click at [137, 275] on div "Mācību tēma: Spāņu valodas b1 - 11. klases 1.ieskaites mācību materiāls #3 📝 Te…" at bounding box center [522, 236] width 1045 height 473
drag, startPoint x: 144, startPoint y: 280, endPoint x: 221, endPoint y: 315, distance: 84.6
click at [221, 315] on div "Mācību tēma: Spāņu valodas b1 - 11. klases 1.ieskaites mācību materiāls #3 📝 Te…" at bounding box center [522, 236] width 1045 height 473
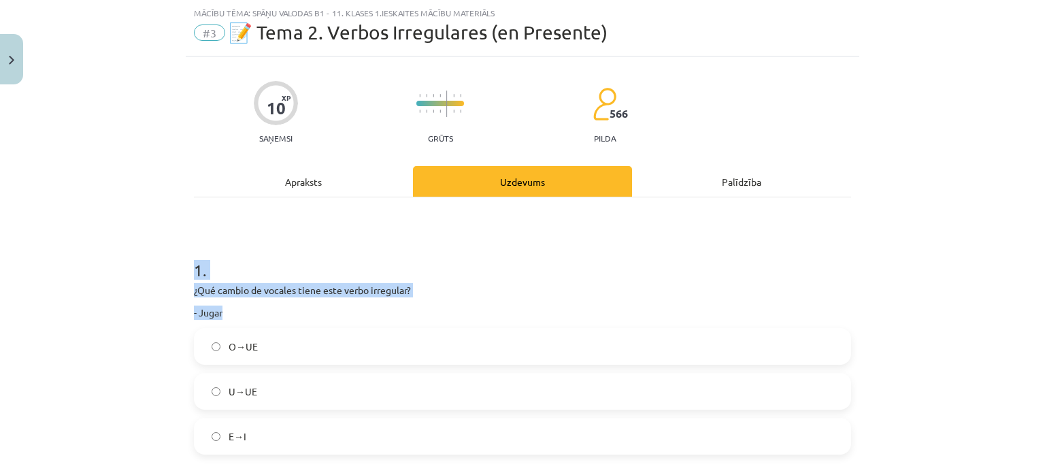
click at [132, 299] on div "Mācību tēma: Spāņu valodas b1 - 11. klases 1.ieskaites mācību materiāls #3 📝 Te…" at bounding box center [522, 236] width 1045 height 473
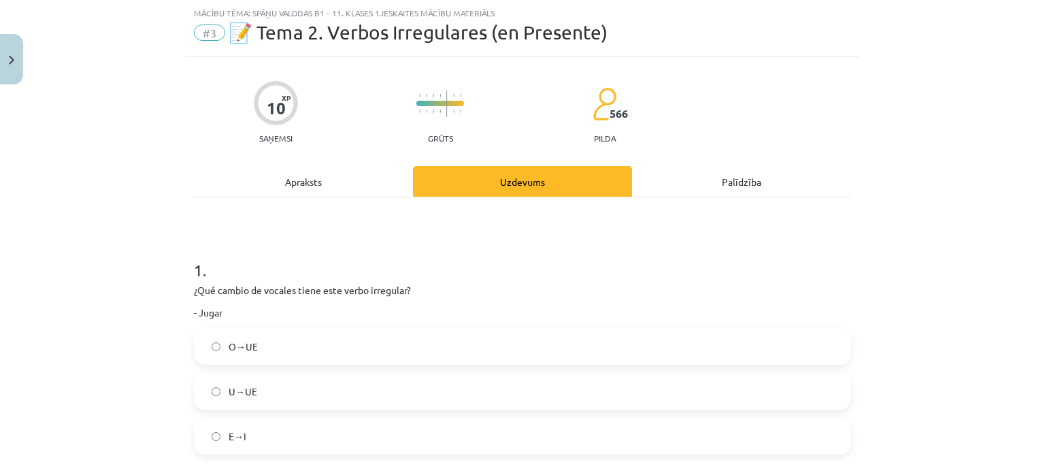
click at [149, 325] on div "Mācību tēma: Spāņu valodas b1 - 11. klases 1.ieskaites mācību materiāls #3 📝 Te…" at bounding box center [522, 236] width 1045 height 473
drag, startPoint x: 192, startPoint y: 294, endPoint x: 418, endPoint y: 293, distance: 225.8
click at [418, 293] on p "¿Qué cambio de vocales tiene este verbo irregular?" at bounding box center [522, 290] width 657 height 14
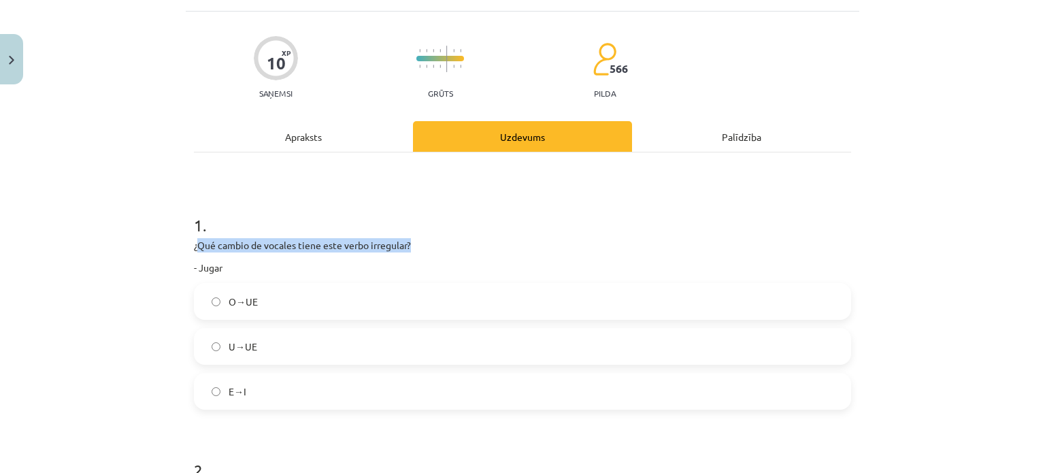
scroll to position [102, 0]
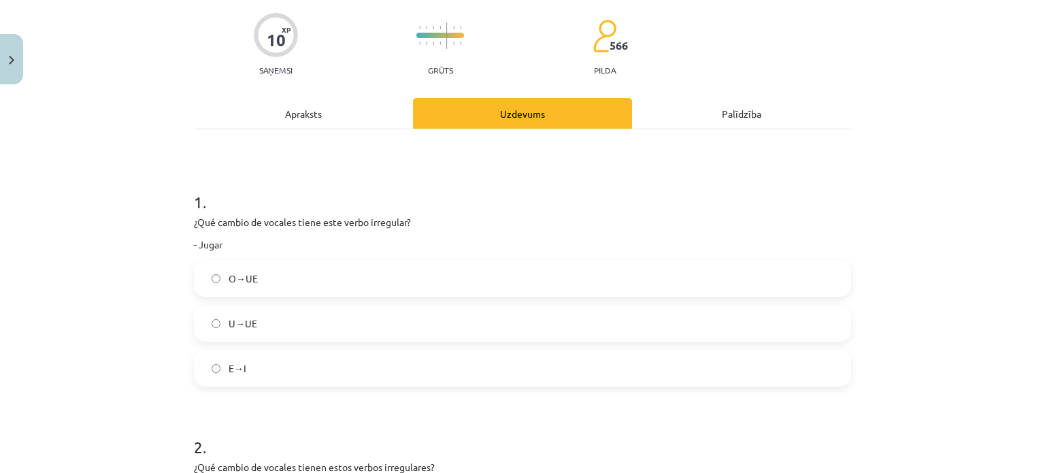
click at [289, 374] on label "E→I" at bounding box center [522, 368] width 654 height 34
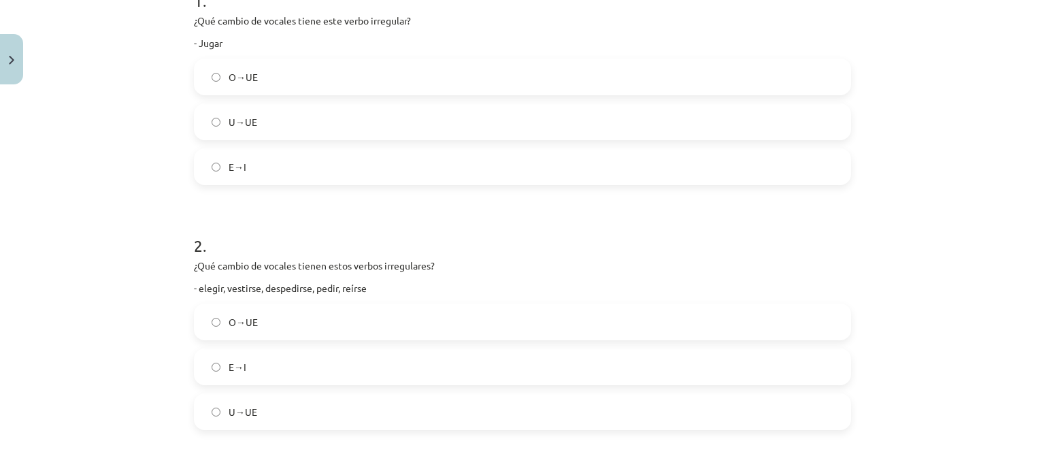
scroll to position [306, 0]
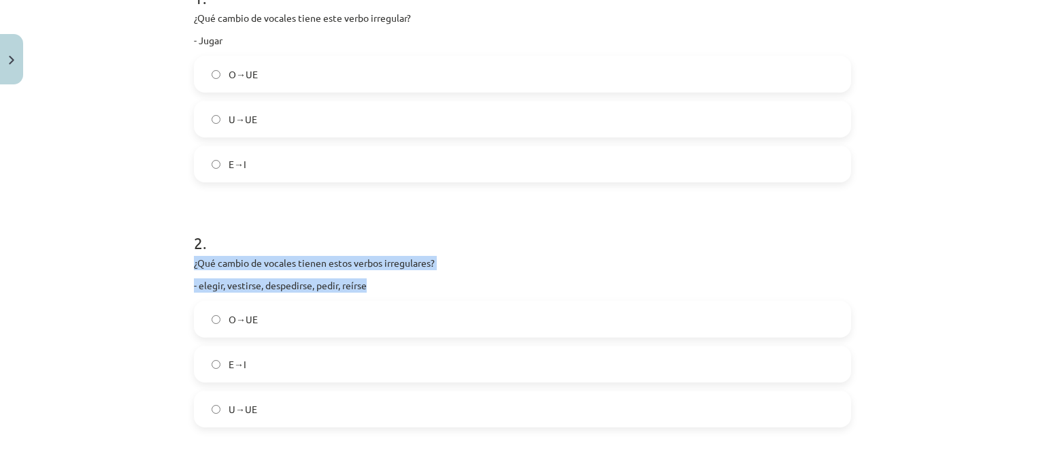
drag, startPoint x: 177, startPoint y: 265, endPoint x: 470, endPoint y: 283, distance: 293.6
click at [470, 283] on div "Mācību tēma: Spāņu valodas b1 - 11. klases 1.ieskaites mācību materiāls #3 📝 Te…" at bounding box center [522, 236] width 1045 height 473
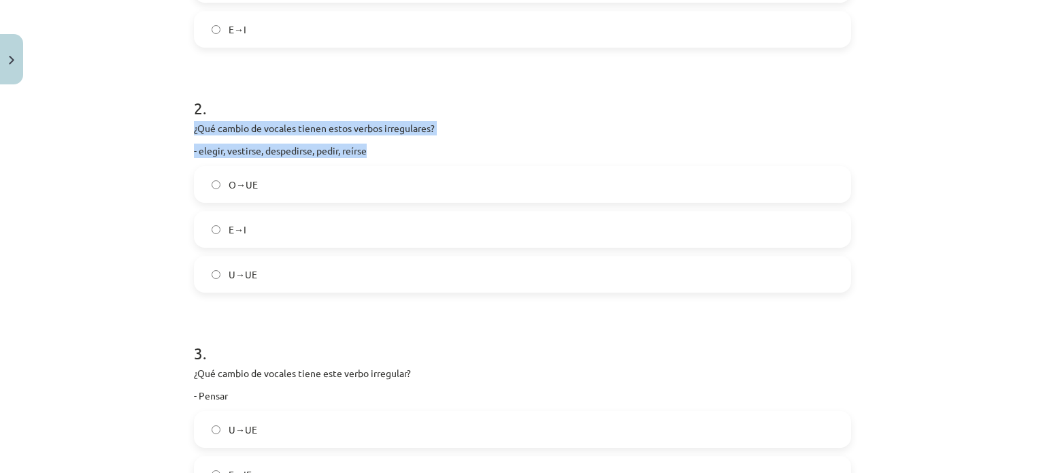
scroll to position [442, 0]
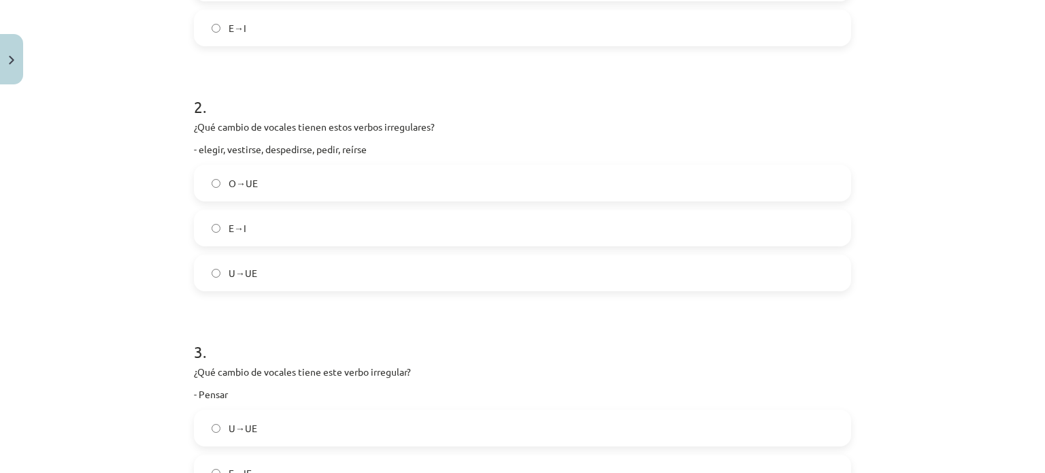
click at [274, 214] on label "E→I" at bounding box center [522, 228] width 654 height 34
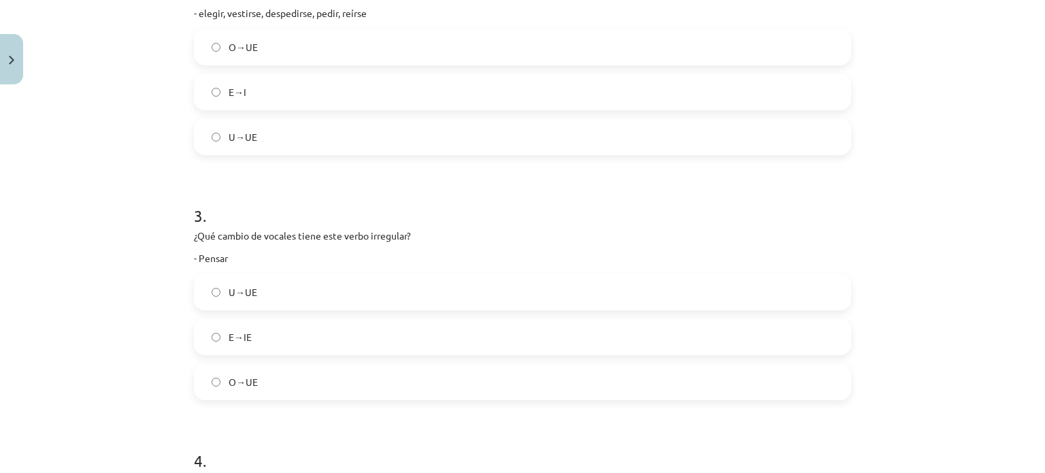
scroll to position [646, 0]
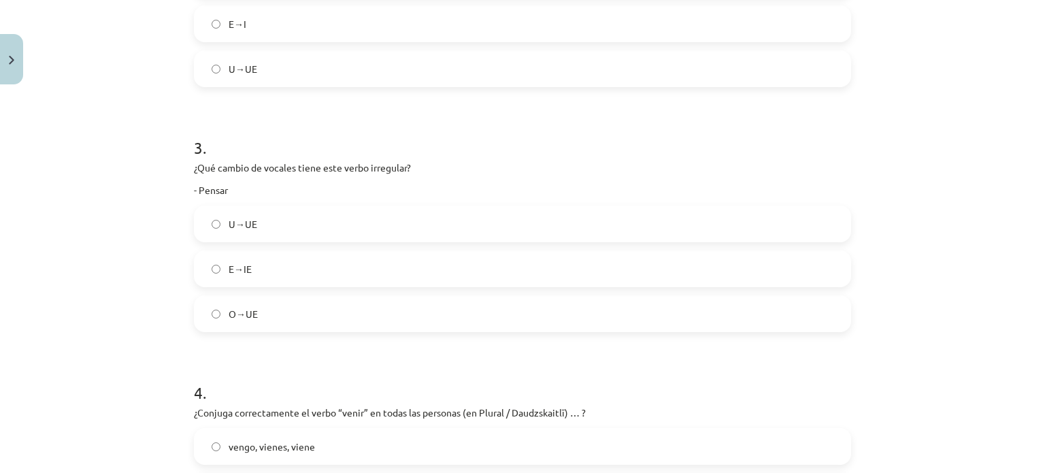
click at [173, 183] on div "Mācību tēma: Spāņu valodas b1 - 11. klases 1.ieskaites mācību materiāls #3 📝 Te…" at bounding box center [522, 236] width 1045 height 473
drag, startPoint x: 173, startPoint y: 179, endPoint x: 411, endPoint y: 168, distance: 238.3
click at [411, 168] on div "Mācību tēma: Spāņu valodas b1 - 11. klases 1.ieskaites mācību materiāls #3 📝 Te…" at bounding box center [522, 236] width 1045 height 473
drag, startPoint x: 188, startPoint y: 165, endPoint x: 285, endPoint y: 192, distance: 101.0
click at [285, 192] on div "¿Qué cambio de vocales tiene este verbo irregular? - [GEOGRAPHIC_DATA]" at bounding box center [522, 178] width 657 height 37
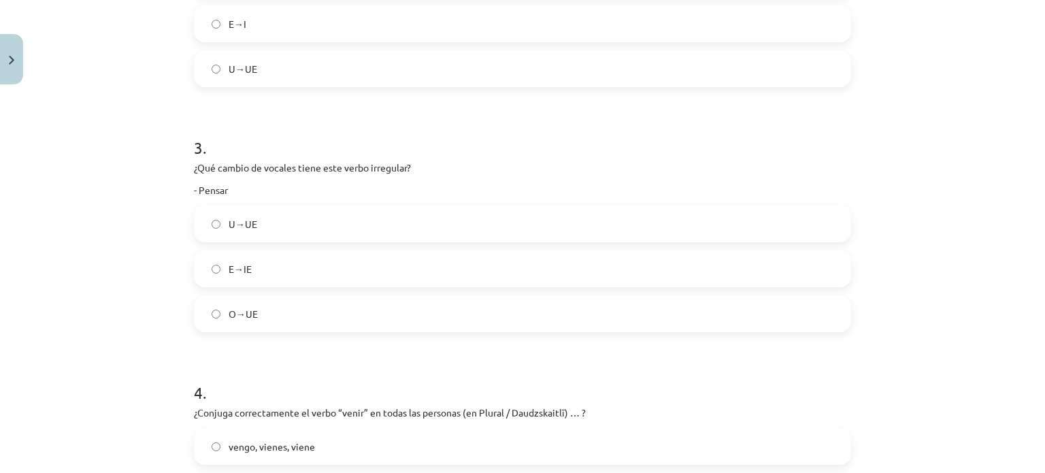
click at [294, 263] on label "E→IE" at bounding box center [522, 269] width 654 height 34
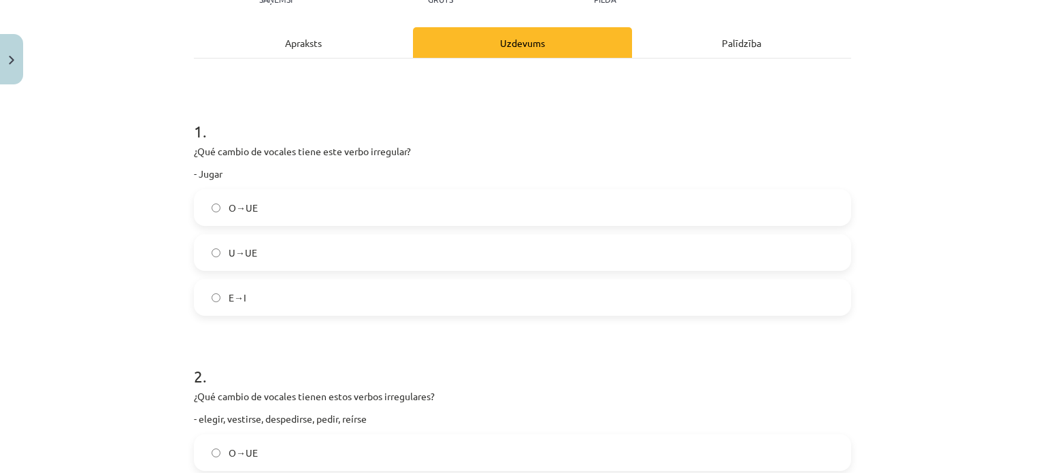
scroll to position [170, 0]
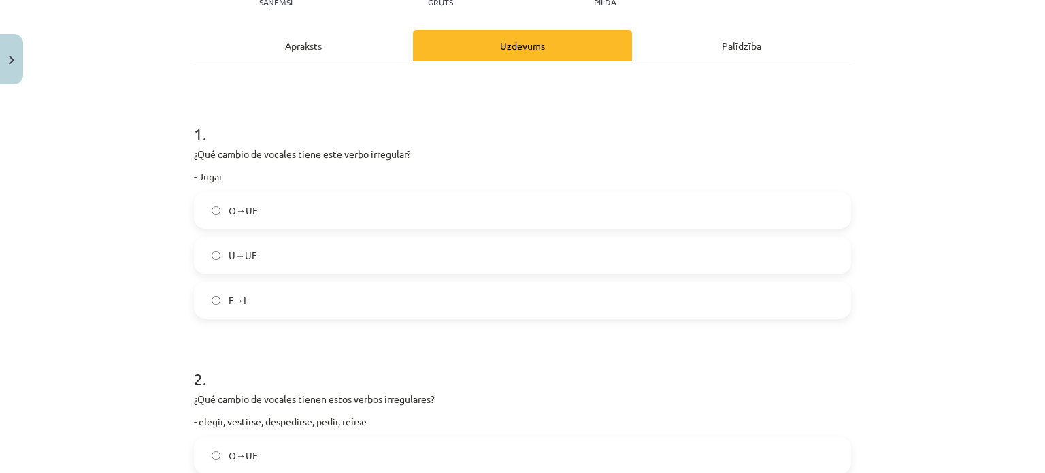
click at [182, 152] on div "Mācību tēma: Spāņu valodas b1 - 11. klases 1.ieskaites mācību materiāls #3 📝 Te…" at bounding box center [522, 236] width 1045 height 473
drag, startPoint x: 184, startPoint y: 143, endPoint x: 257, endPoint y: 182, distance: 82.1
click at [317, 263] on label "U→UE" at bounding box center [522, 255] width 654 height 34
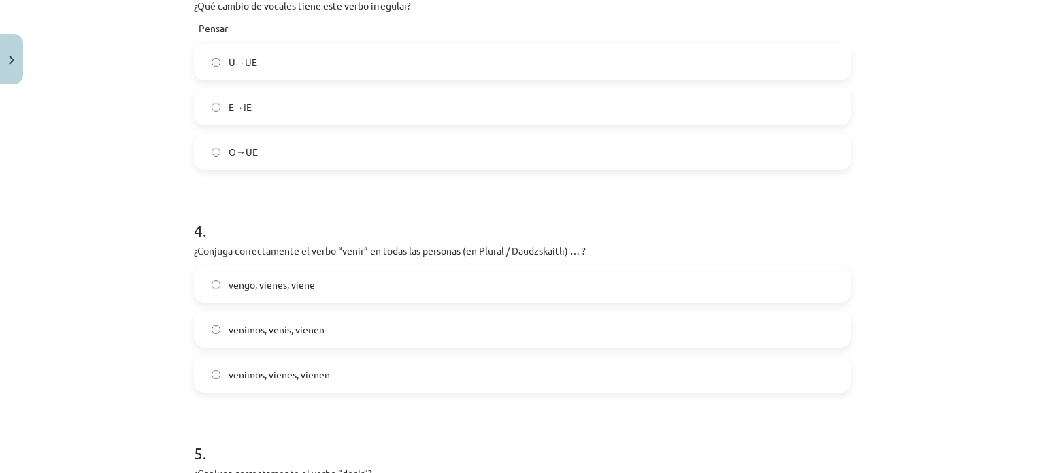
scroll to position [850, 0]
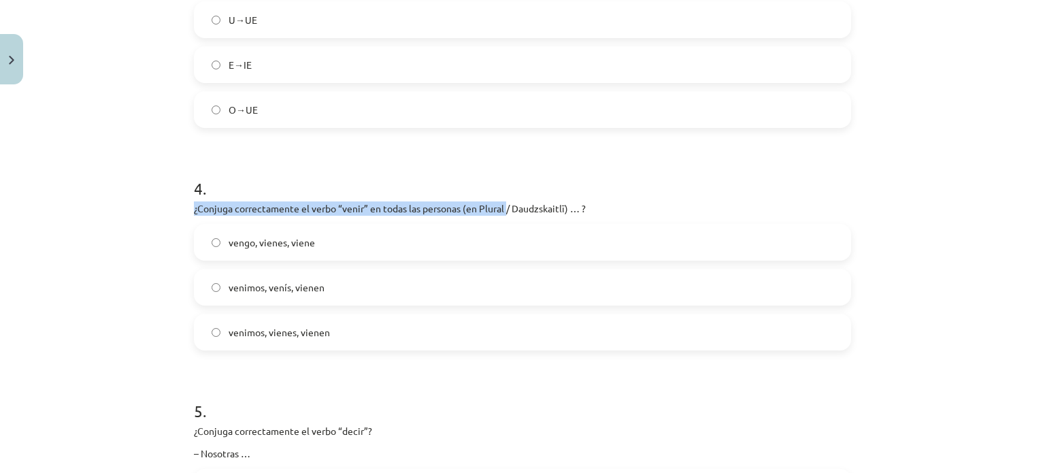
drag, startPoint x: 180, startPoint y: 202, endPoint x: 501, endPoint y: 209, distance: 321.1
click at [499, 209] on p "¿Conjuga correctamente el verbo “venir” en todas las personas (en Plural / Daud…" at bounding box center [522, 208] width 657 height 14
